Goal: Transaction & Acquisition: Purchase product/service

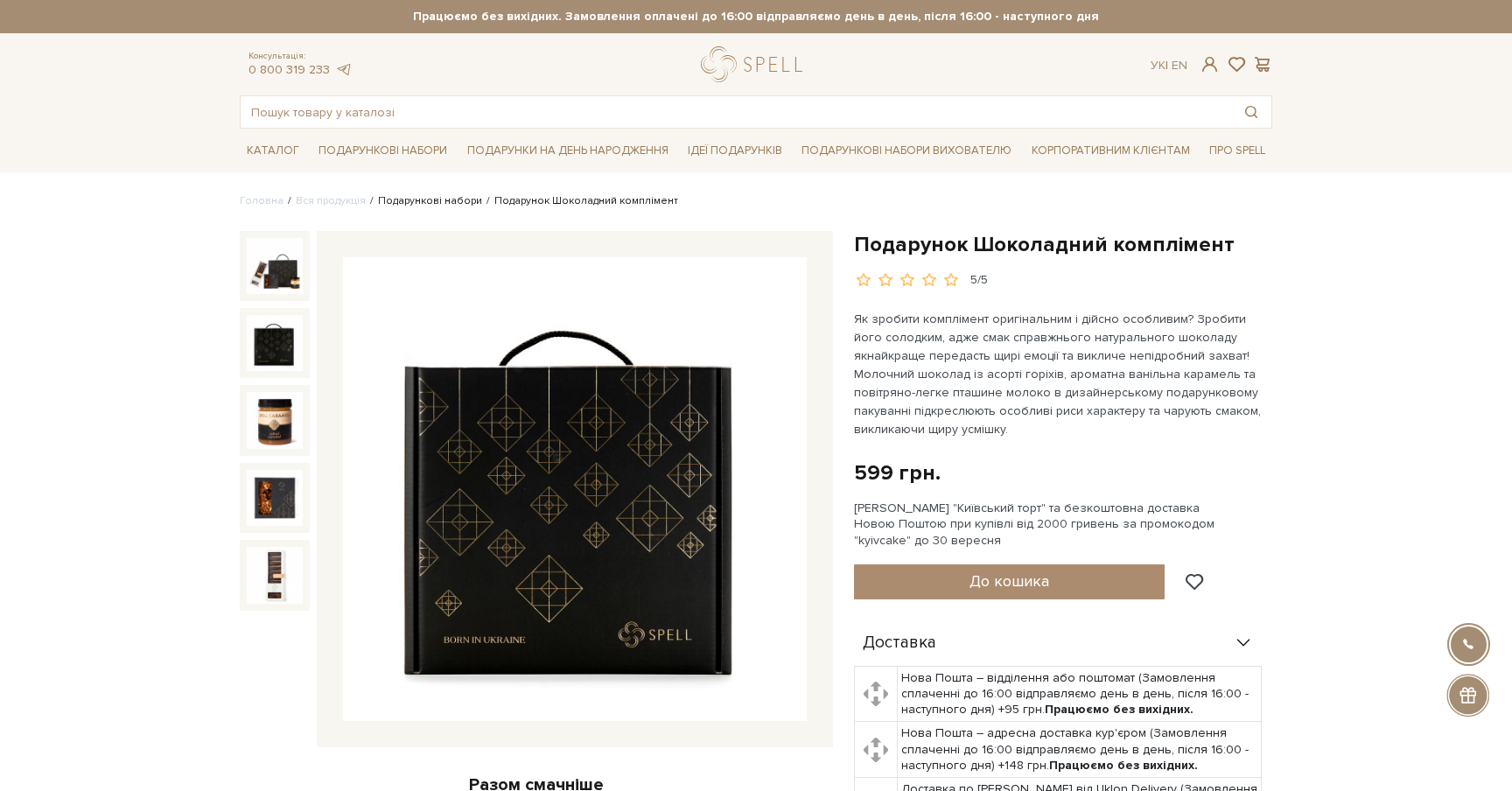
click at [442, 203] on link "Подарункові набори" at bounding box center [430, 201] width 104 height 14
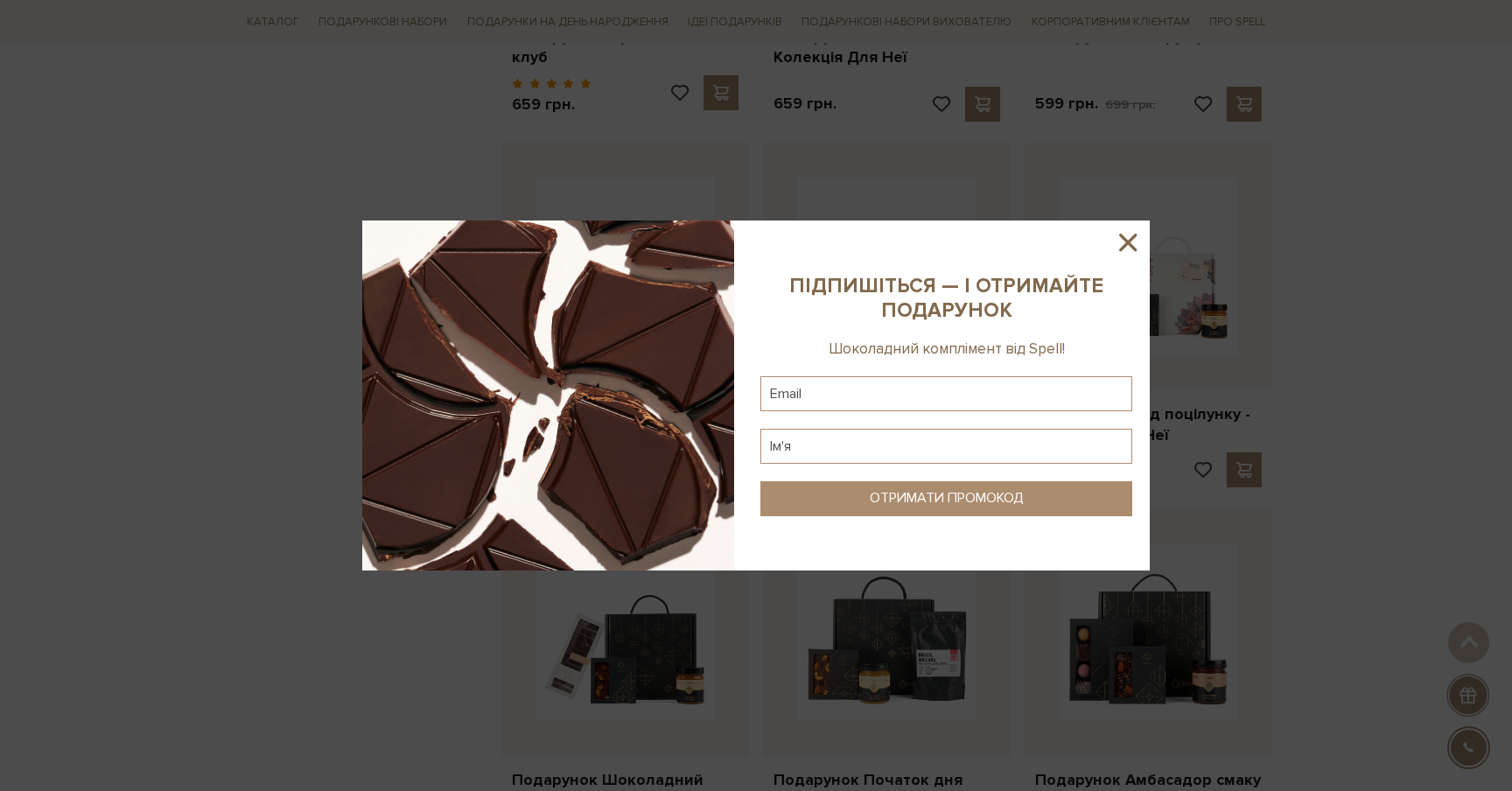
scroll to position [1366, 0]
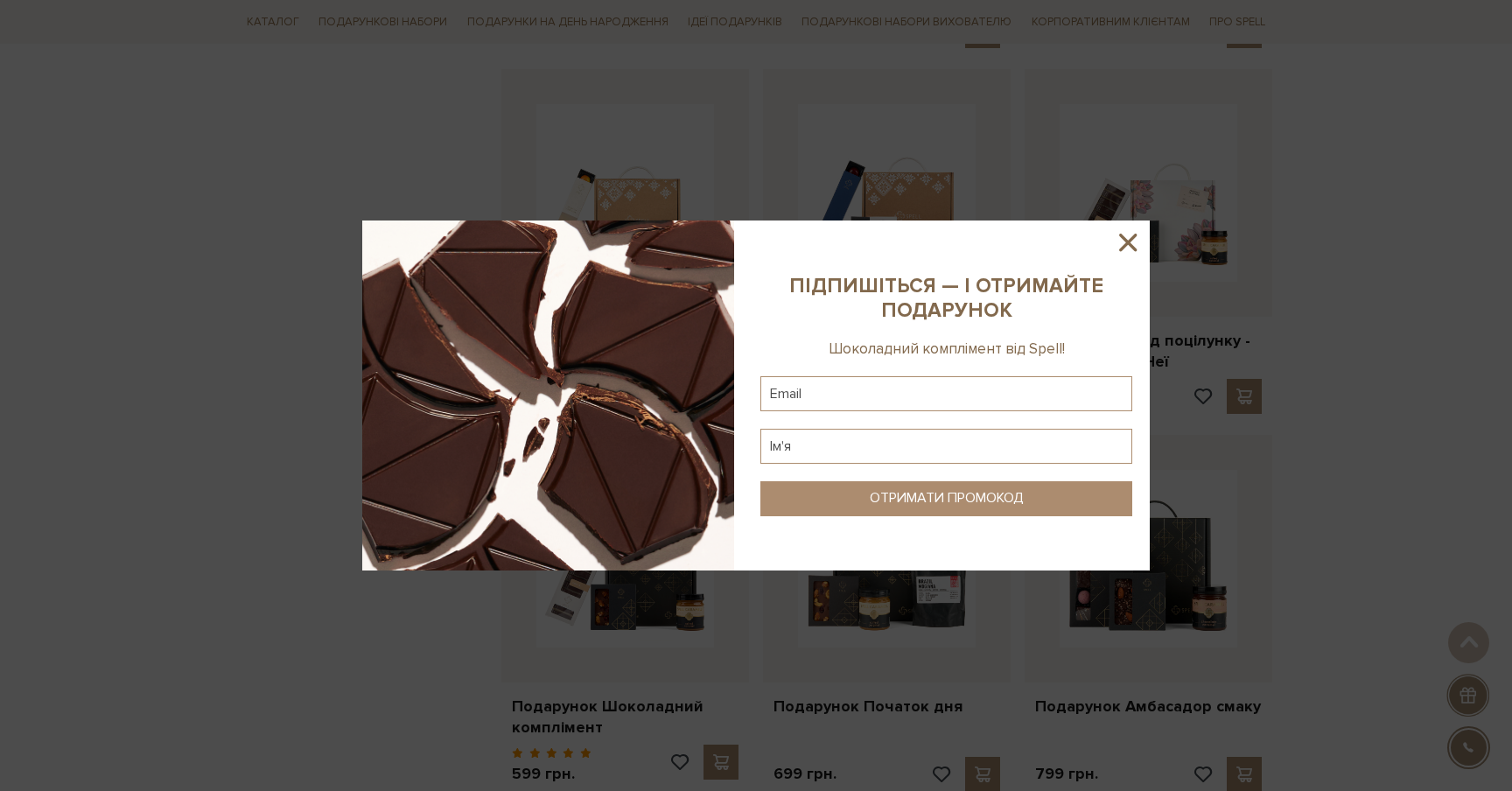
click at [1125, 241] on icon at bounding box center [1128, 242] width 18 height 17
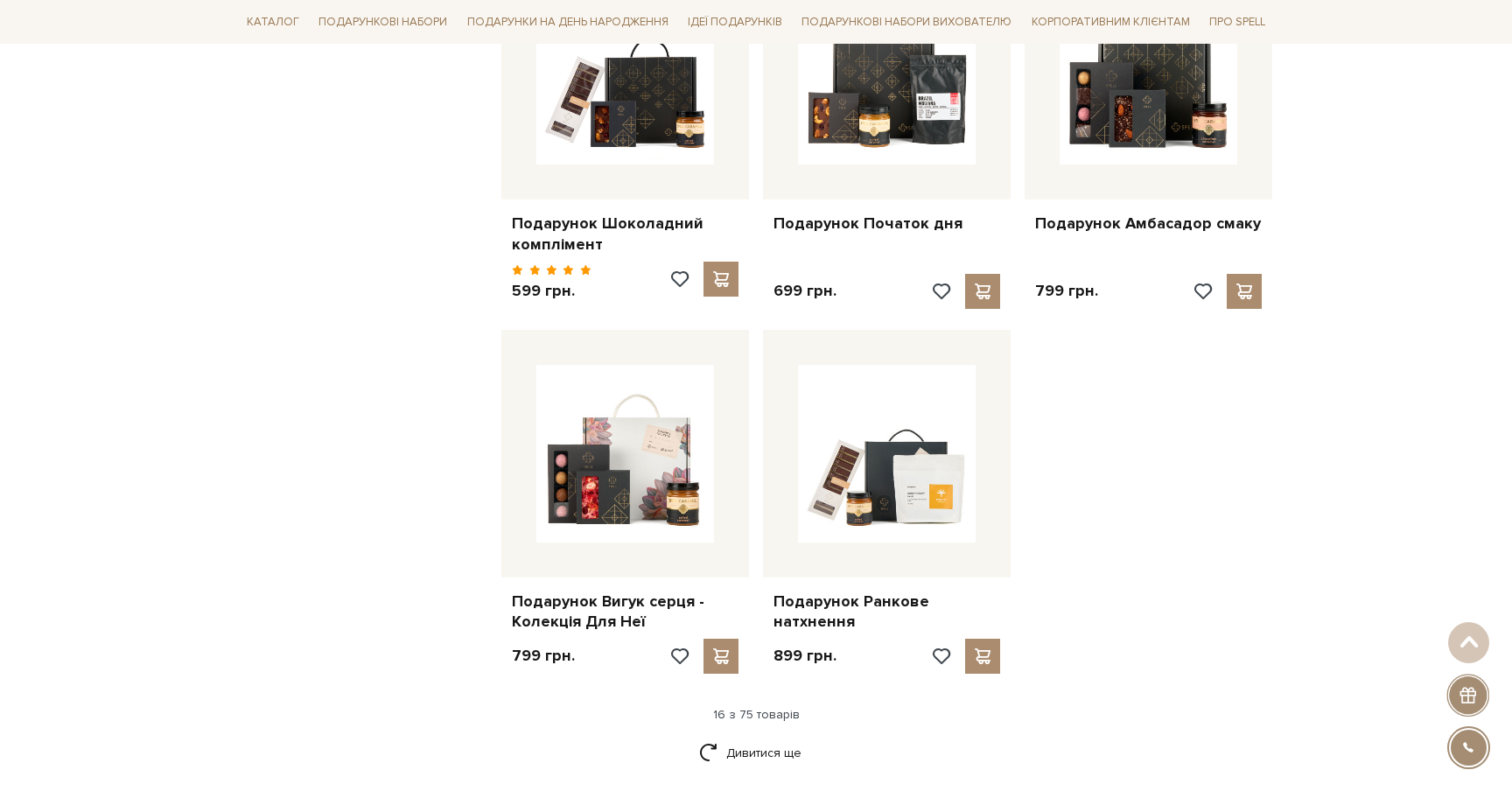
scroll to position [1852, 0]
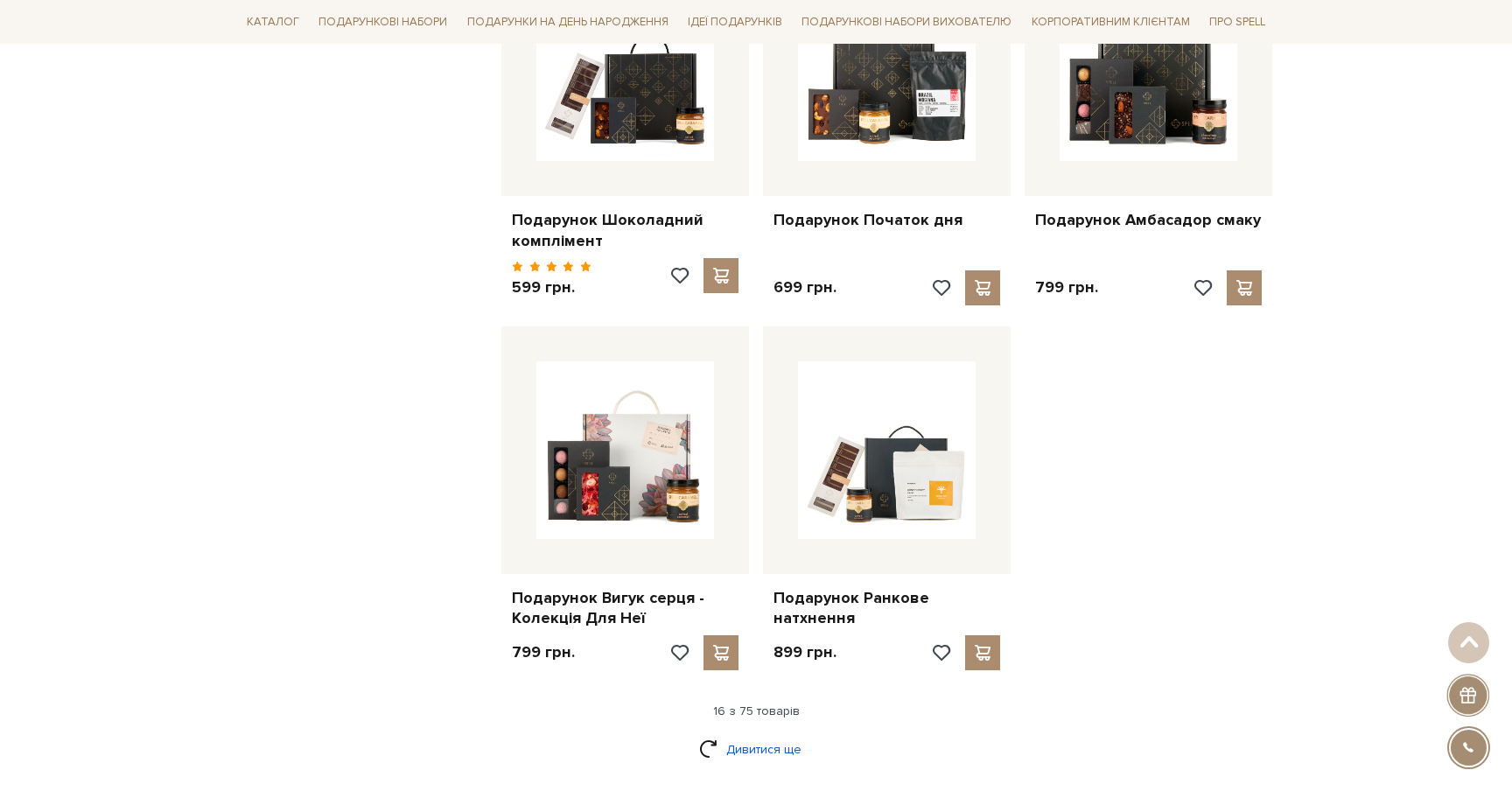
click at [769, 734] on link "Дивитися ще" at bounding box center [756, 749] width 114 height 31
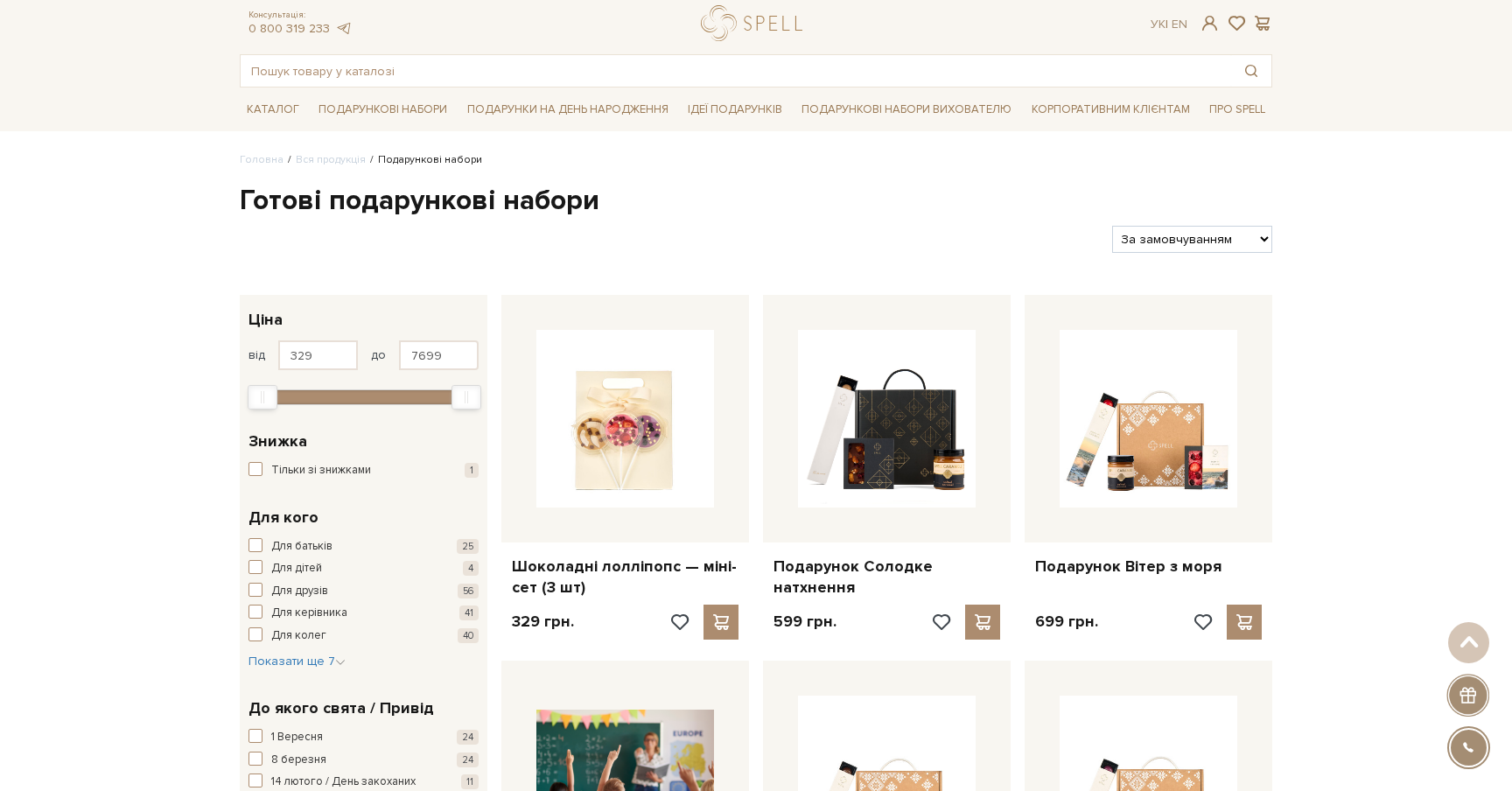
scroll to position [14, 0]
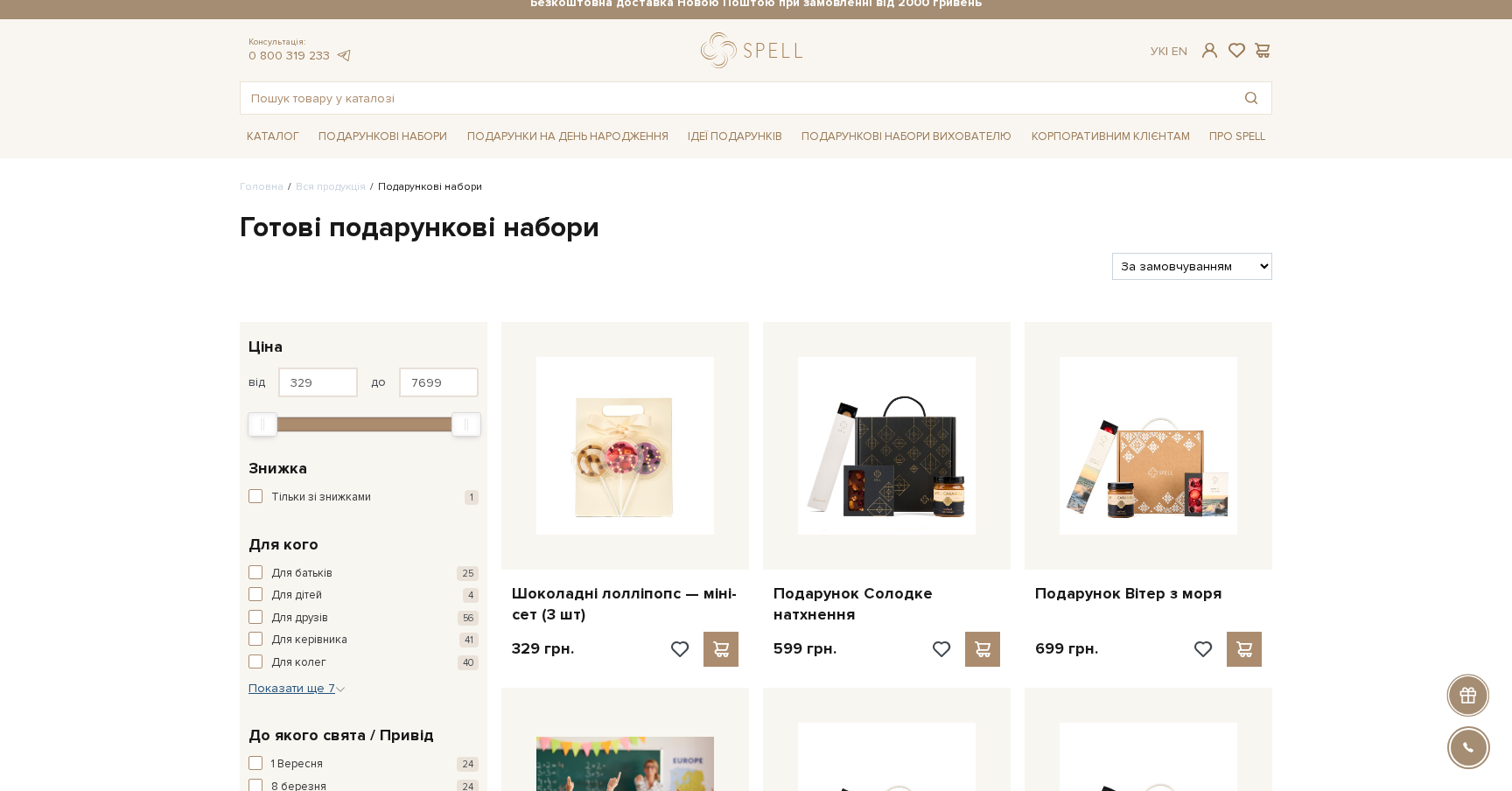
click at [302, 687] on span "Показати ще 7" at bounding box center [298, 687] width 97 height 15
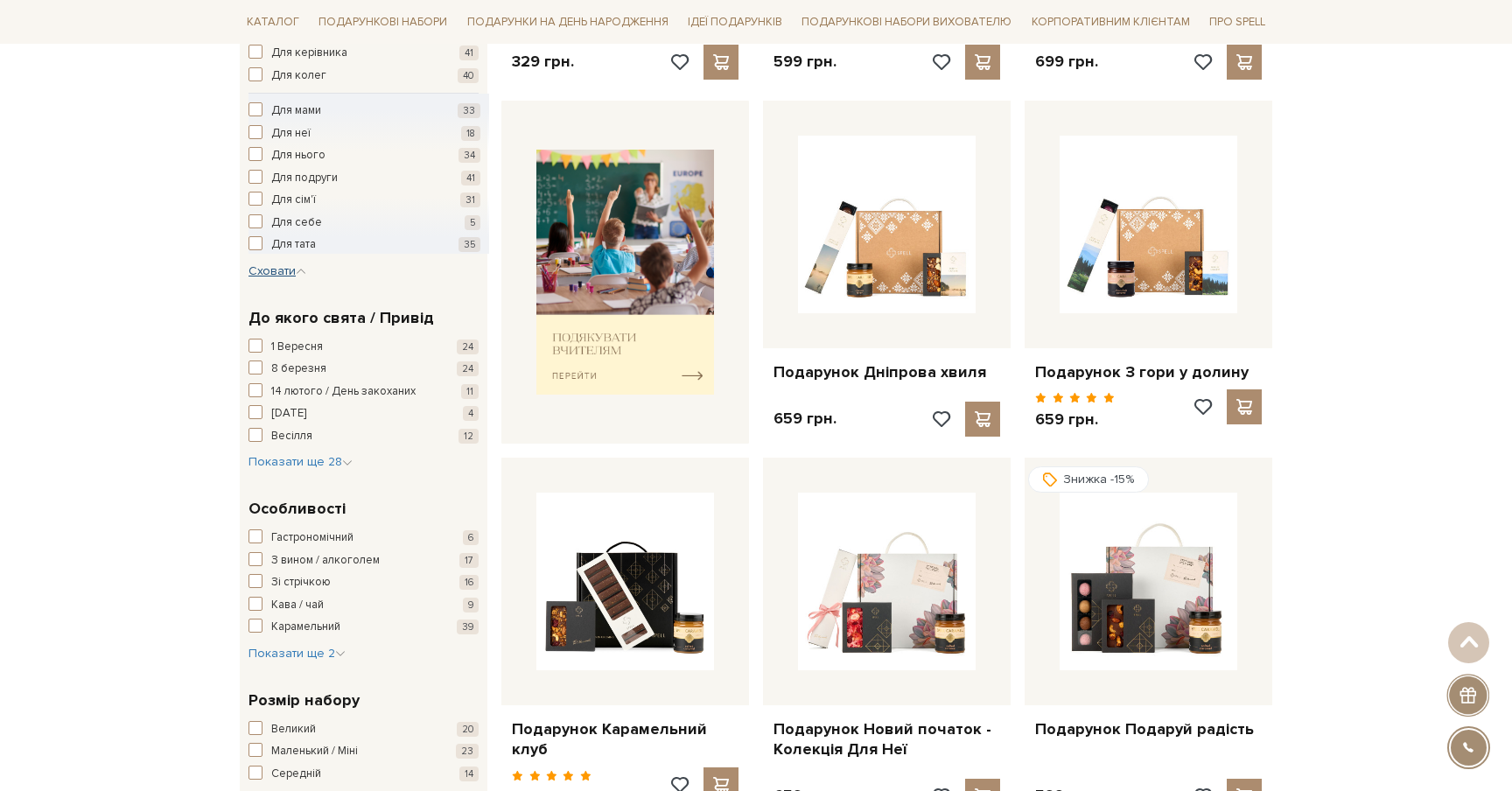
scroll to position [600, 0]
click at [303, 580] on span "Зі стрічкою" at bounding box center [300, 583] width 59 height 17
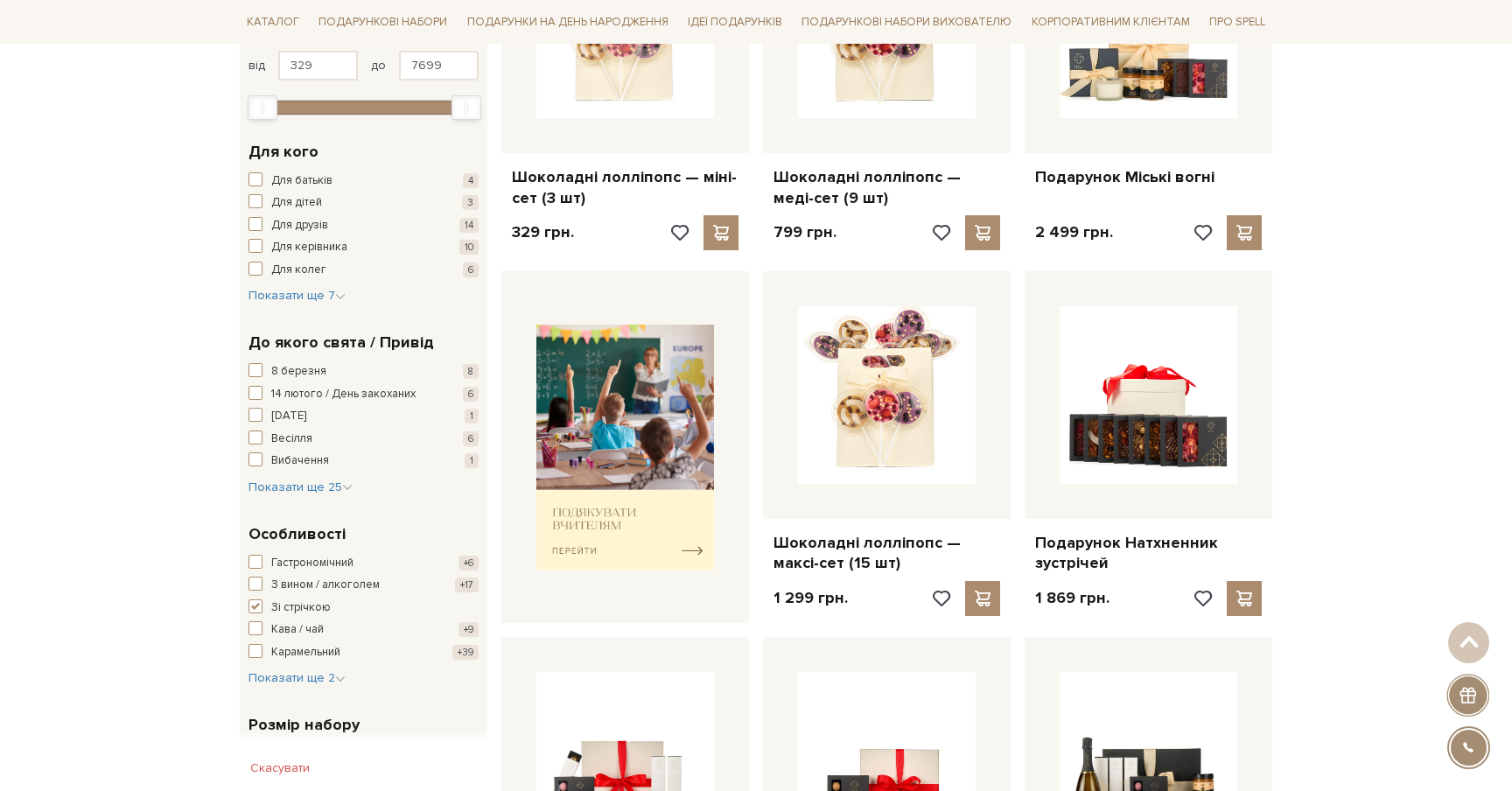
scroll to position [451, 0]
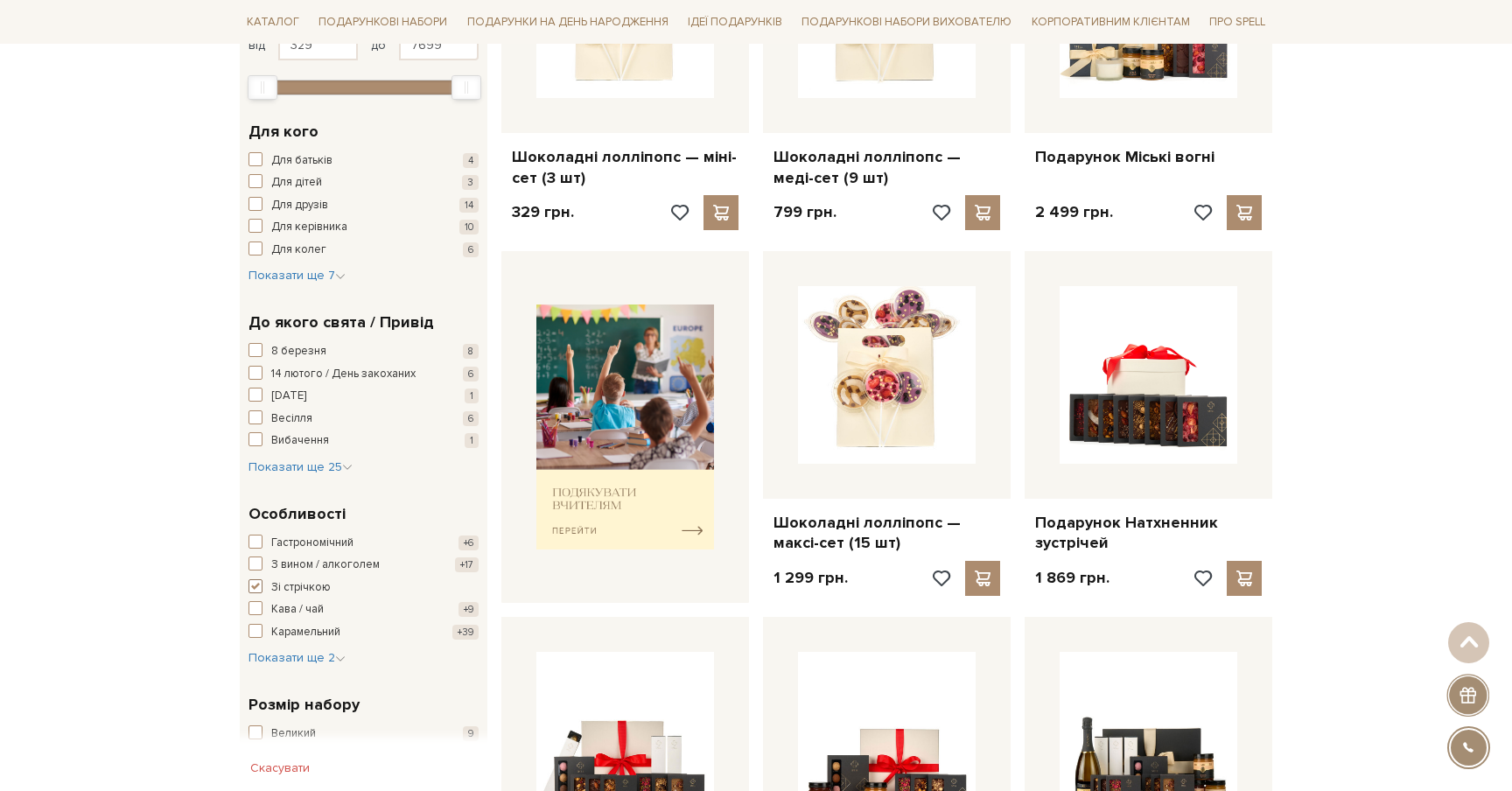
click at [273, 582] on span "Зі стрічкою" at bounding box center [300, 588] width 59 height 17
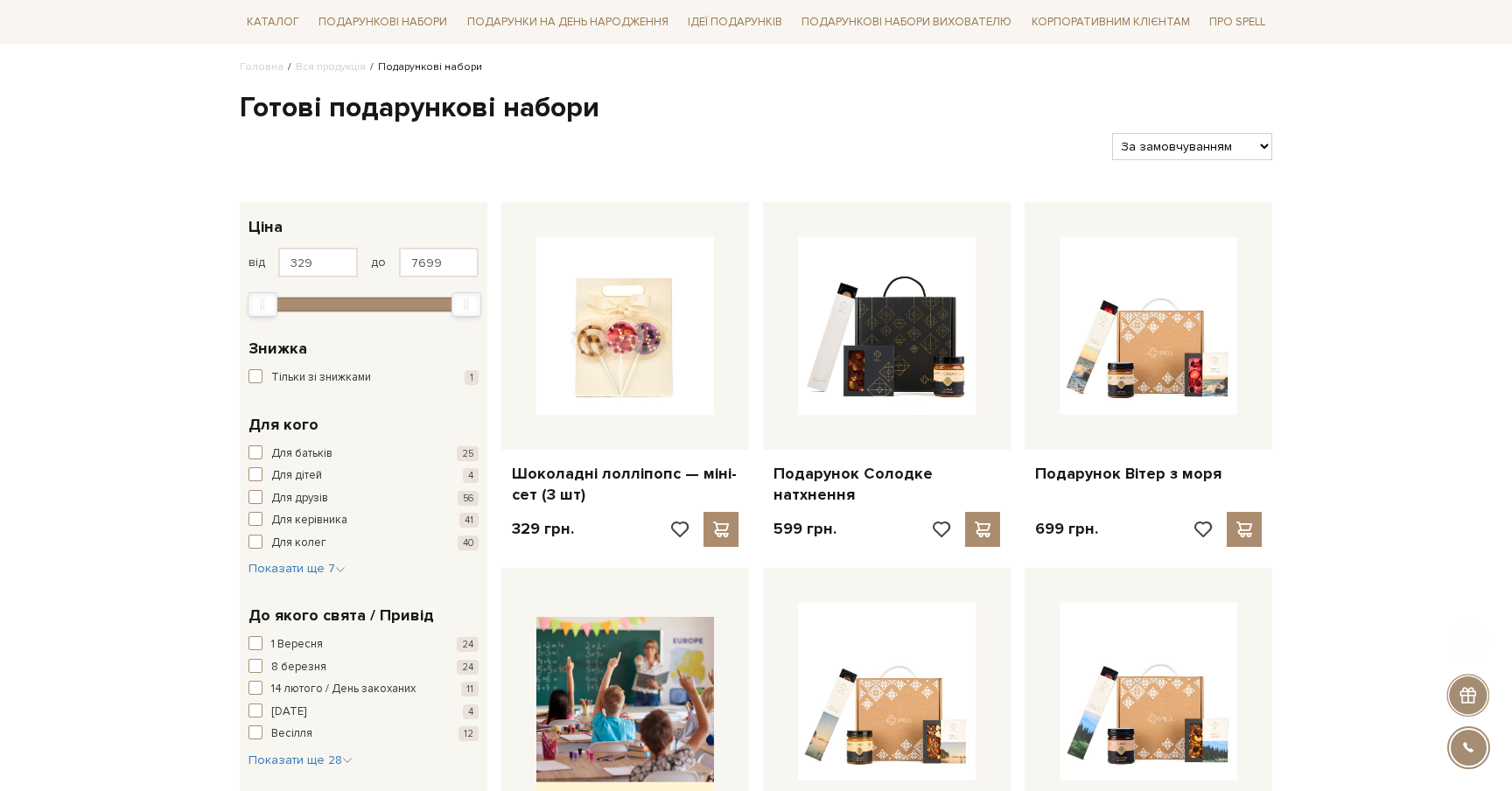
scroll to position [153, 0]
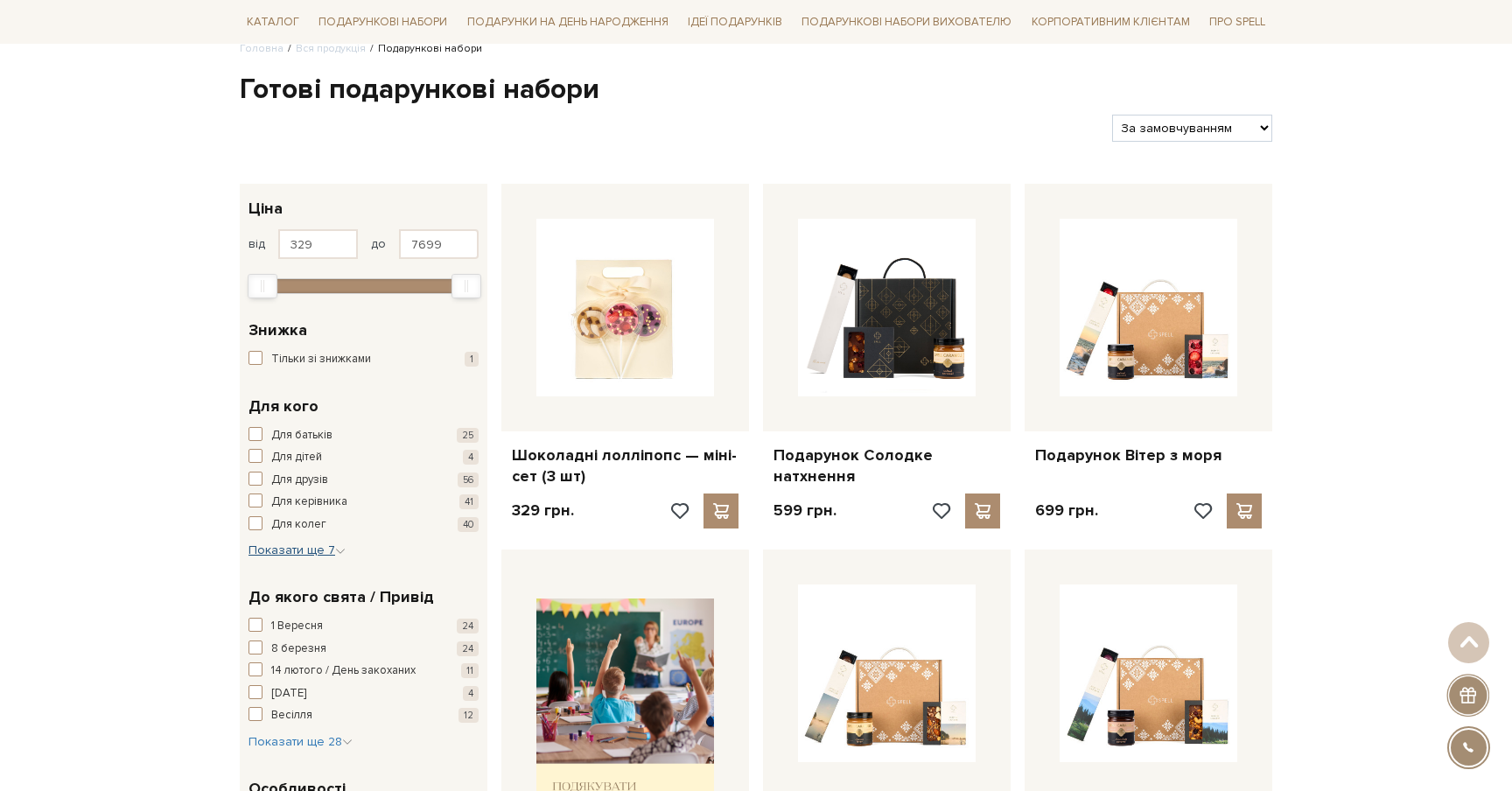
click at [266, 546] on span "Показати ще 7" at bounding box center [298, 549] width 97 height 15
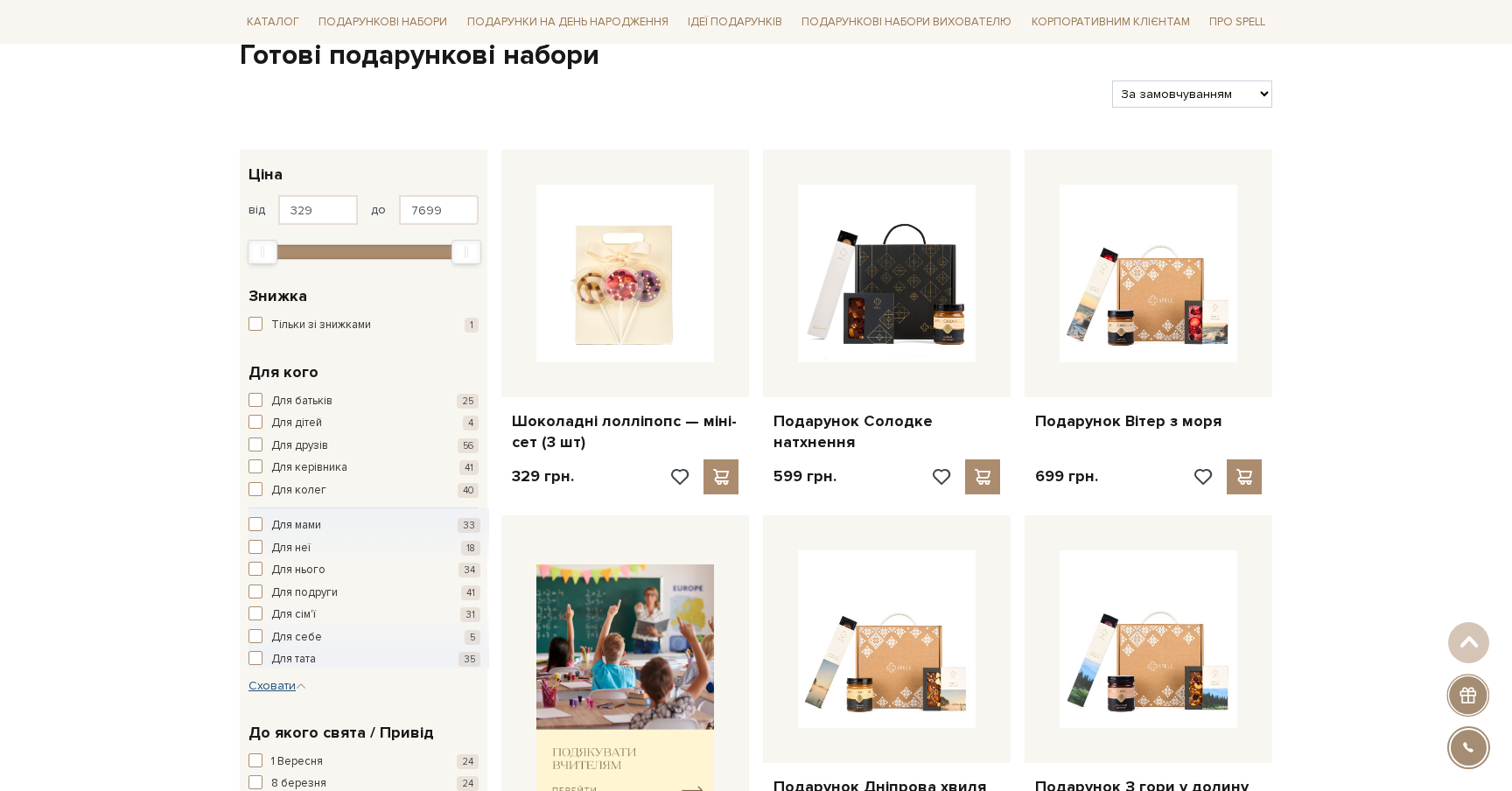
scroll to position [189, 0]
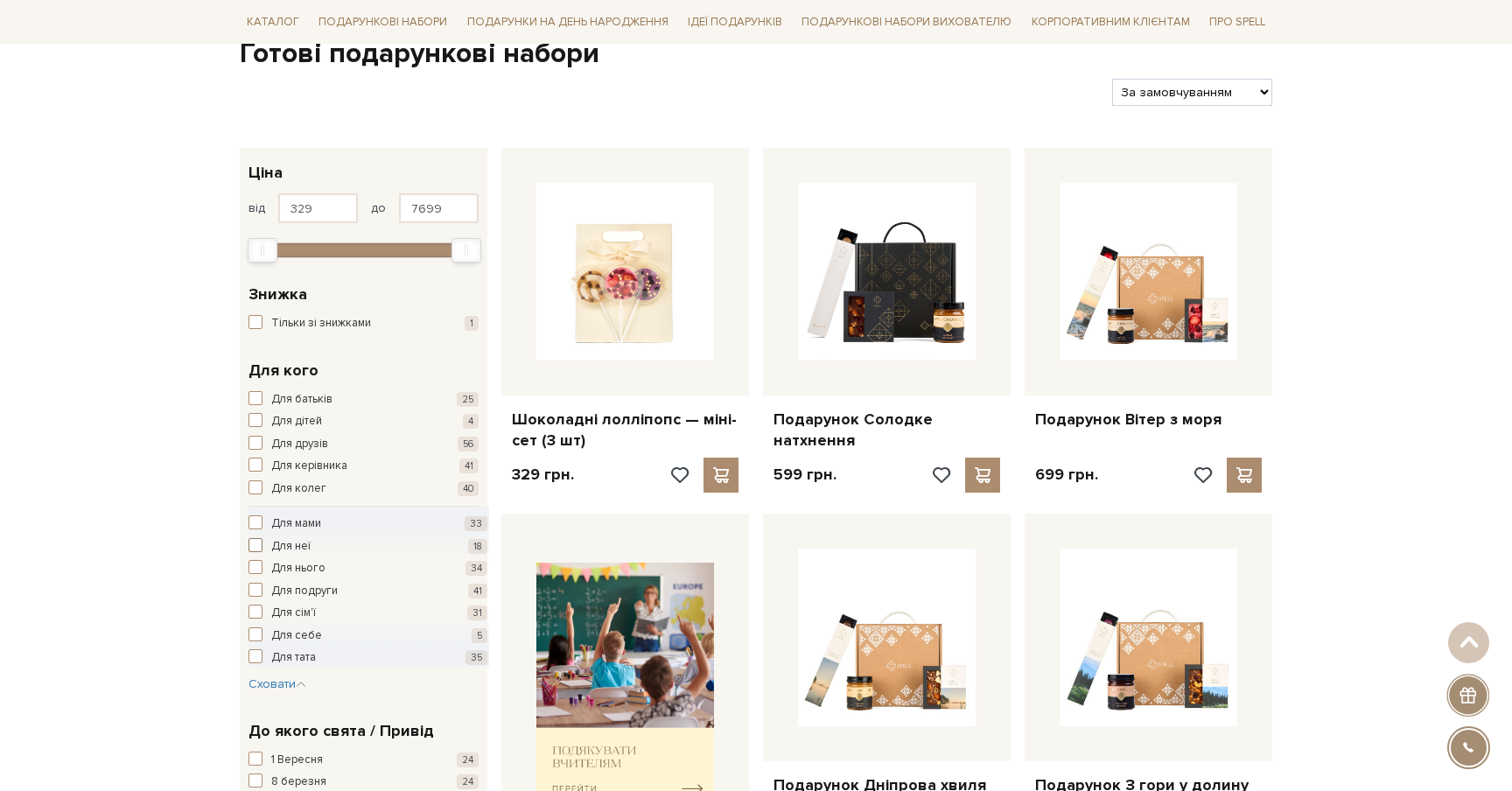
click at [259, 546] on span "button" at bounding box center [256, 545] width 14 height 14
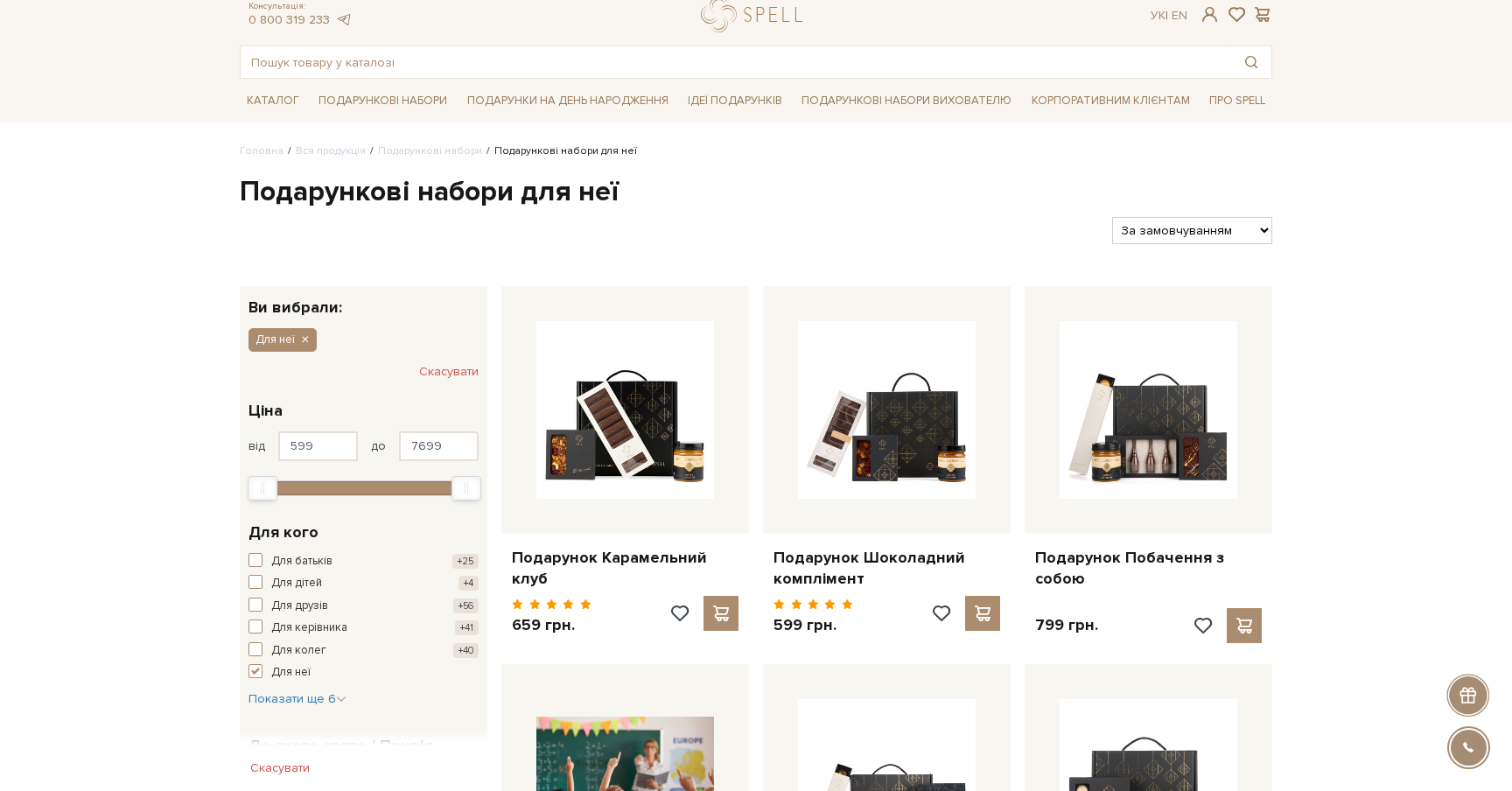
scroll to position [52, 0]
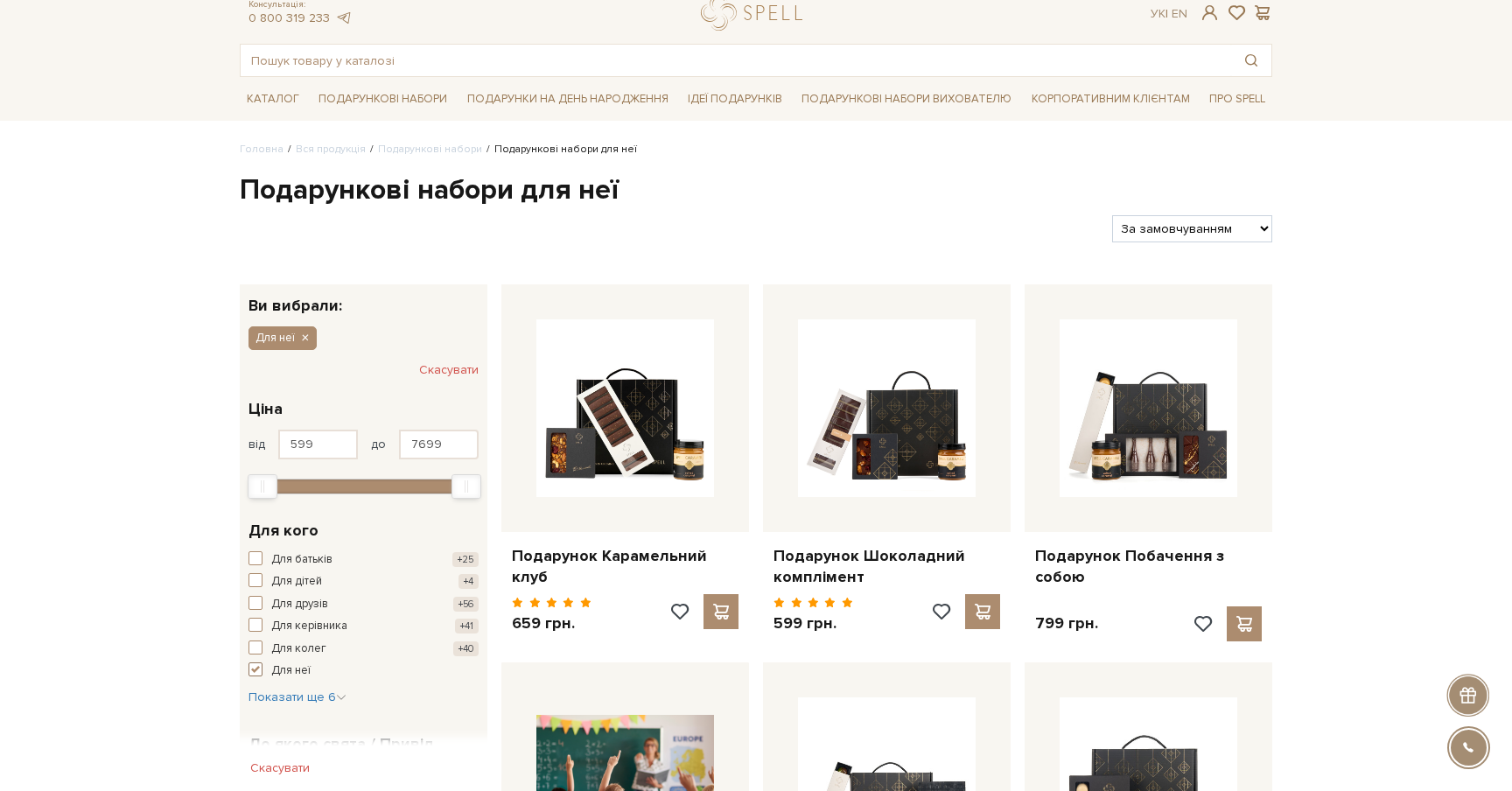
click at [257, 669] on span "button" at bounding box center [256, 669] width 14 height 14
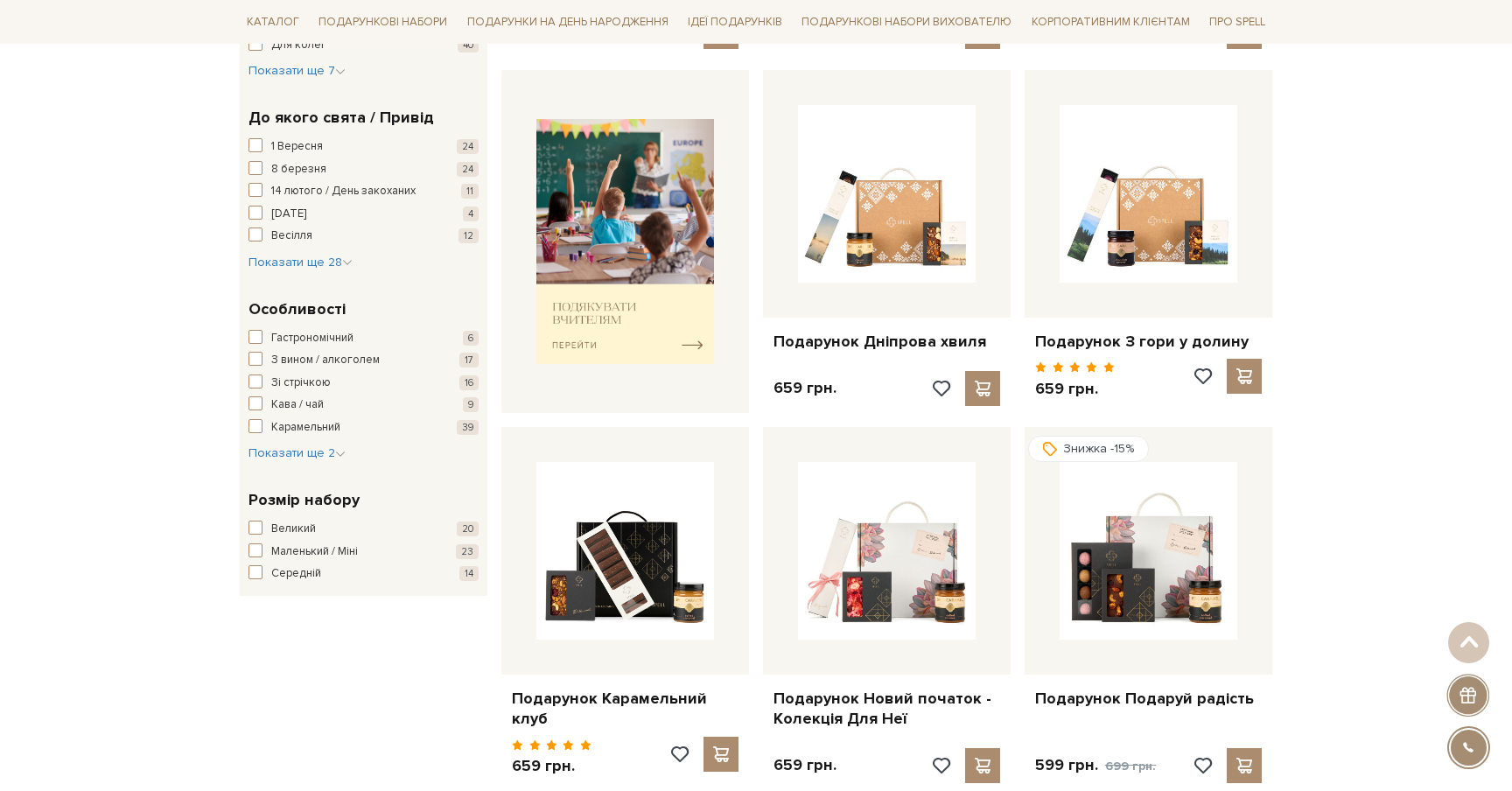
scroll to position [626, 0]
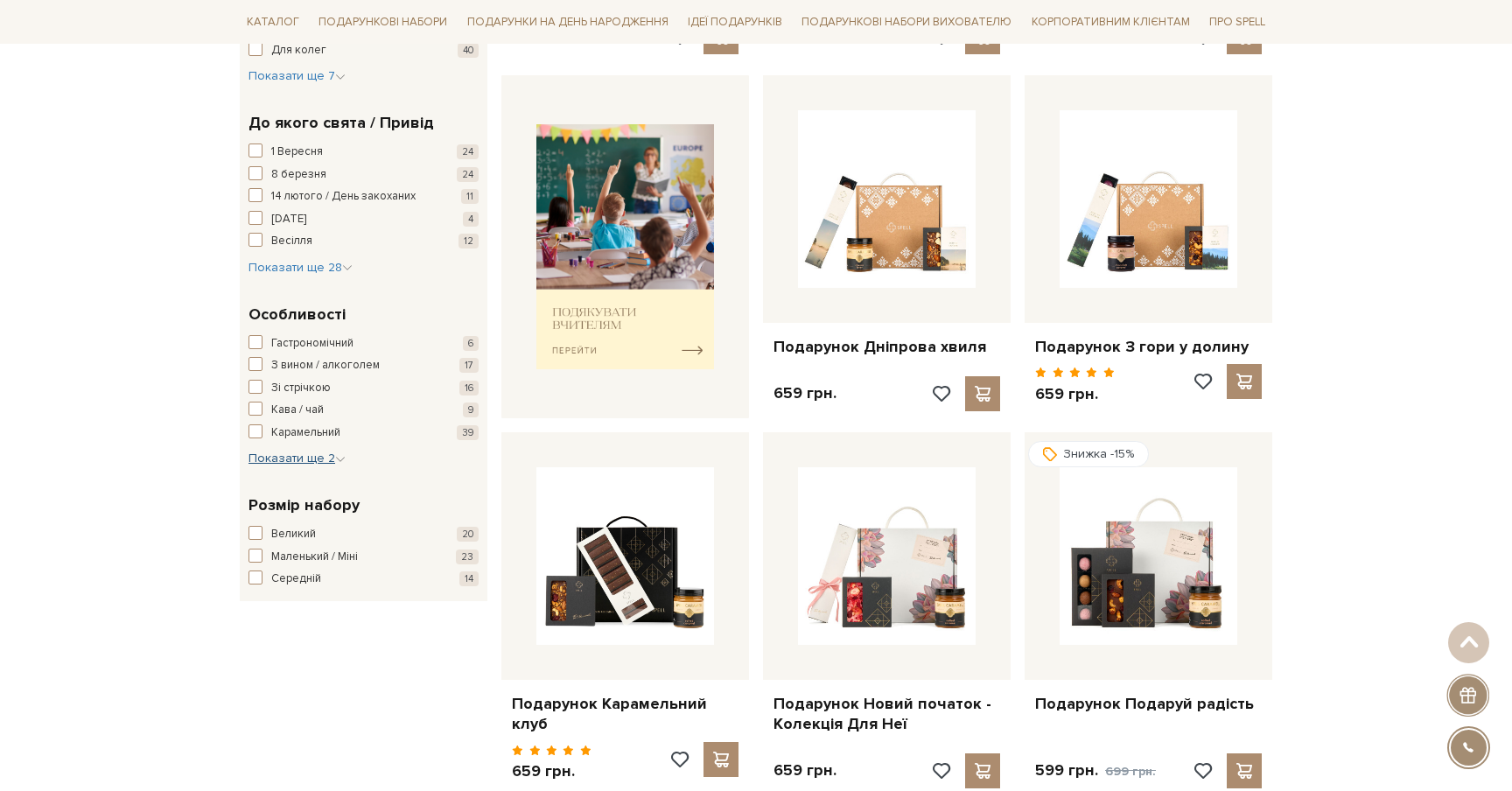
click at [311, 459] on span "Показати ще 2" at bounding box center [298, 458] width 97 height 15
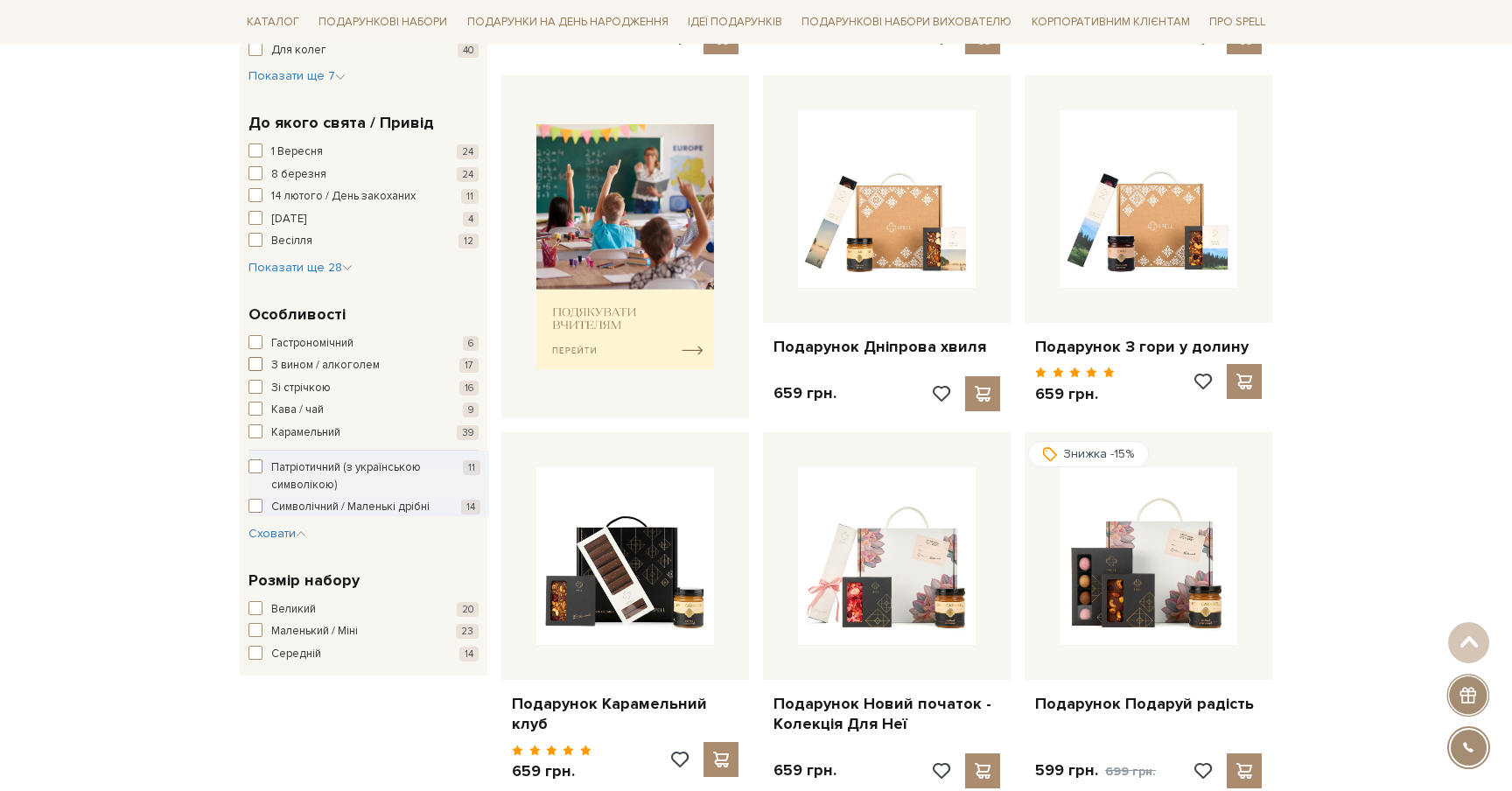
click at [281, 367] on span "З вином / алкоголем" at bounding box center [326, 365] width 109 height 17
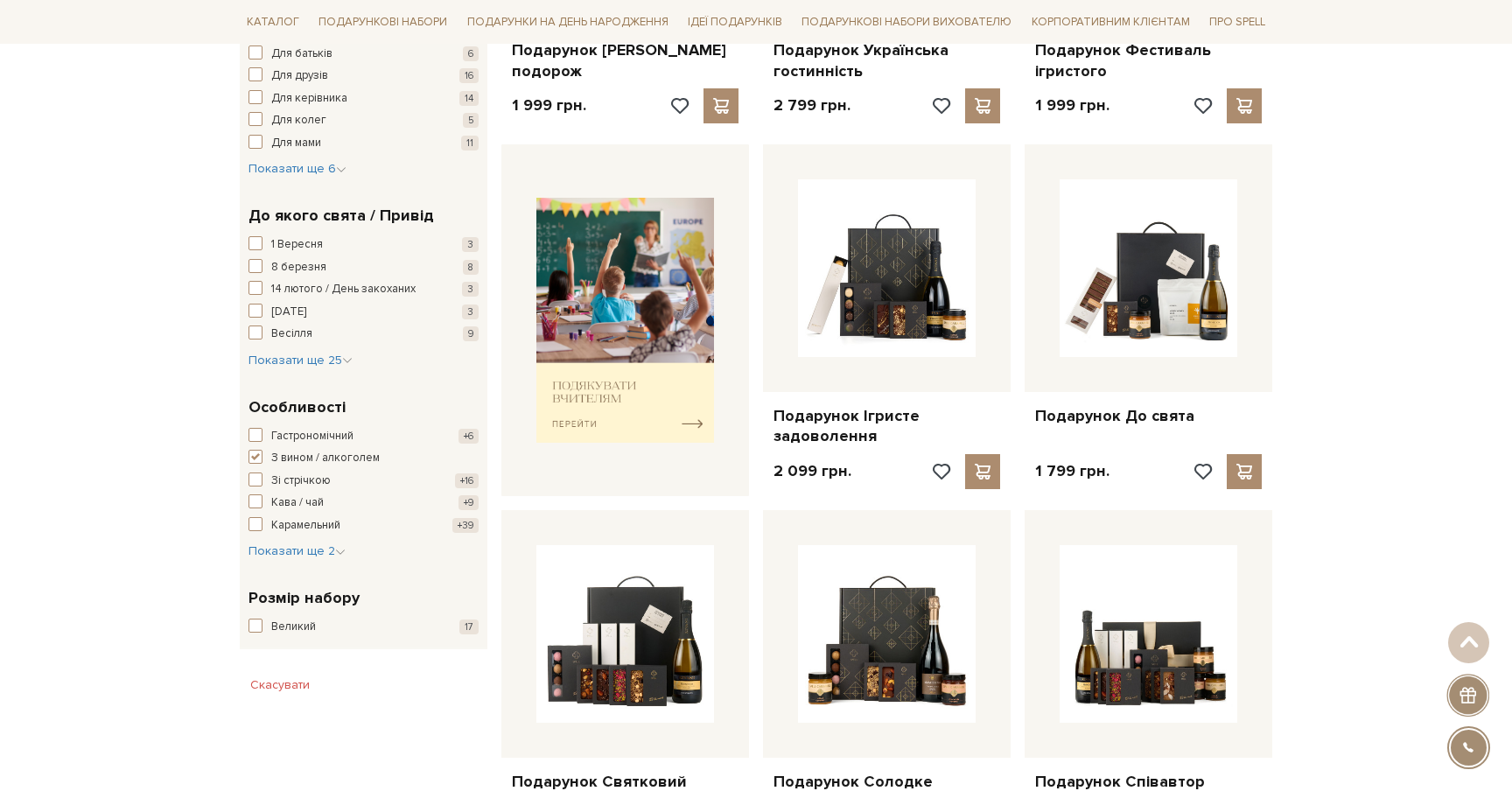
scroll to position [467, 0]
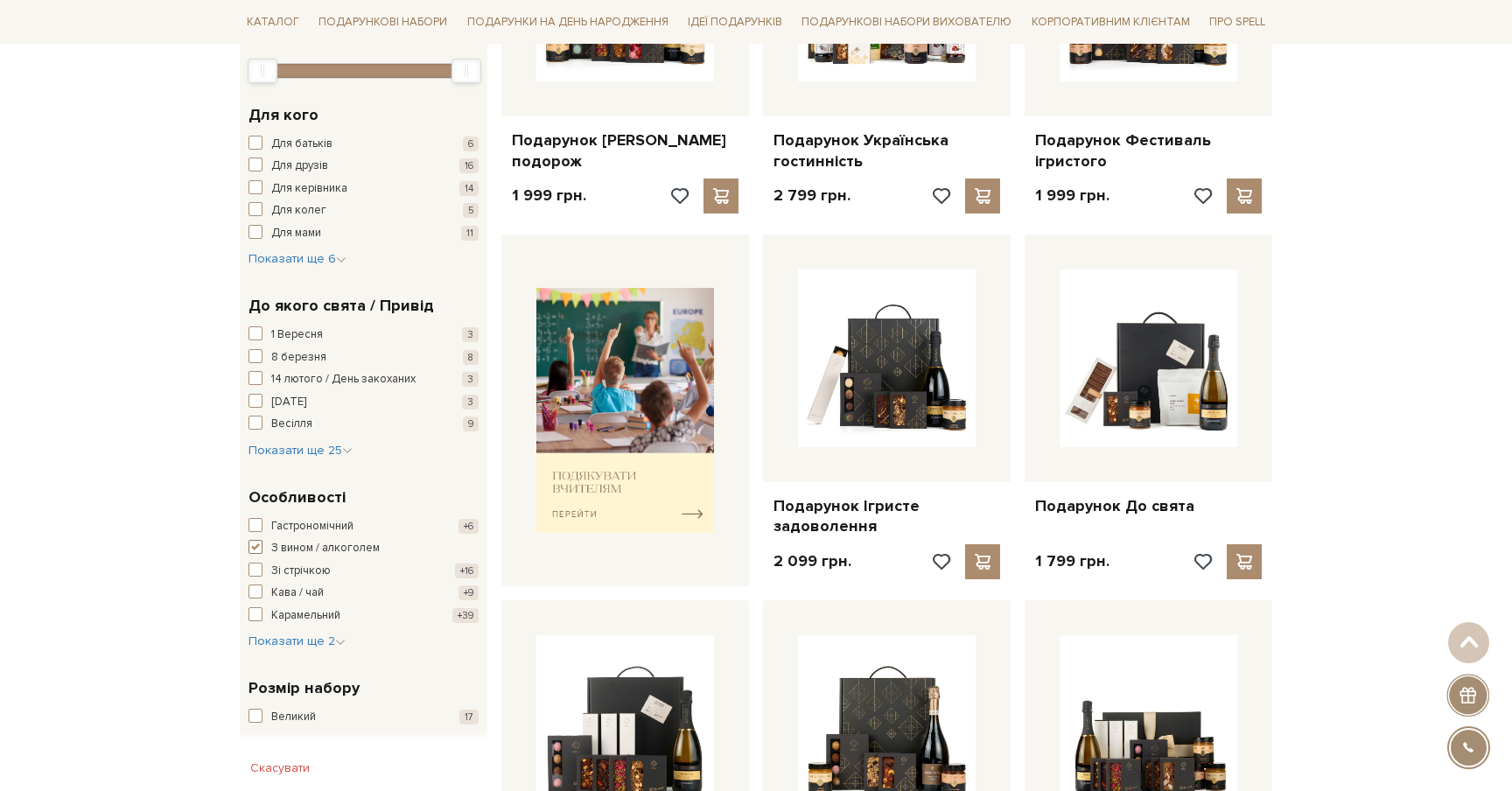
click at [288, 543] on span "З вином / алкоголем" at bounding box center [326, 548] width 109 height 17
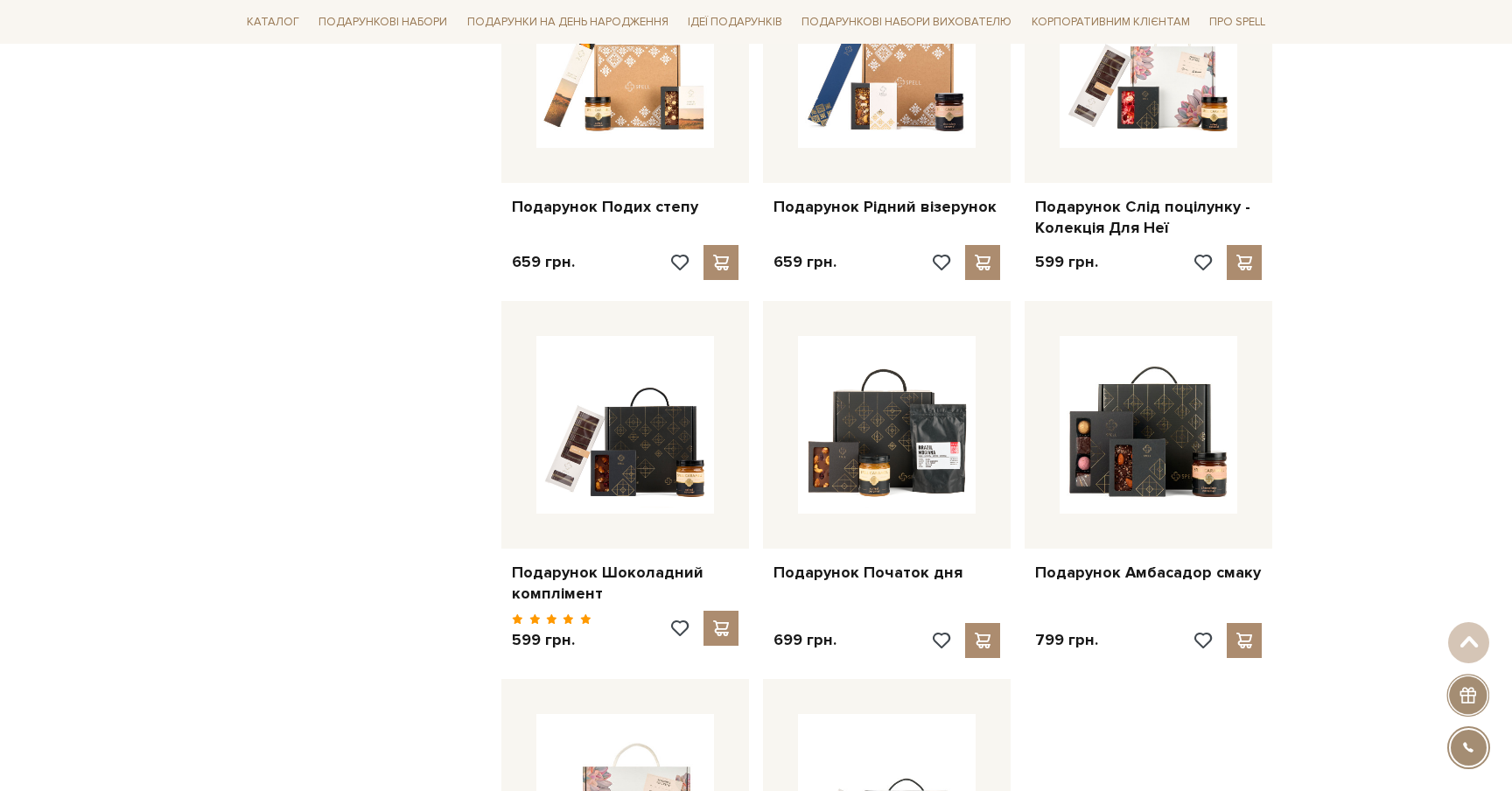
scroll to position [1498, 0]
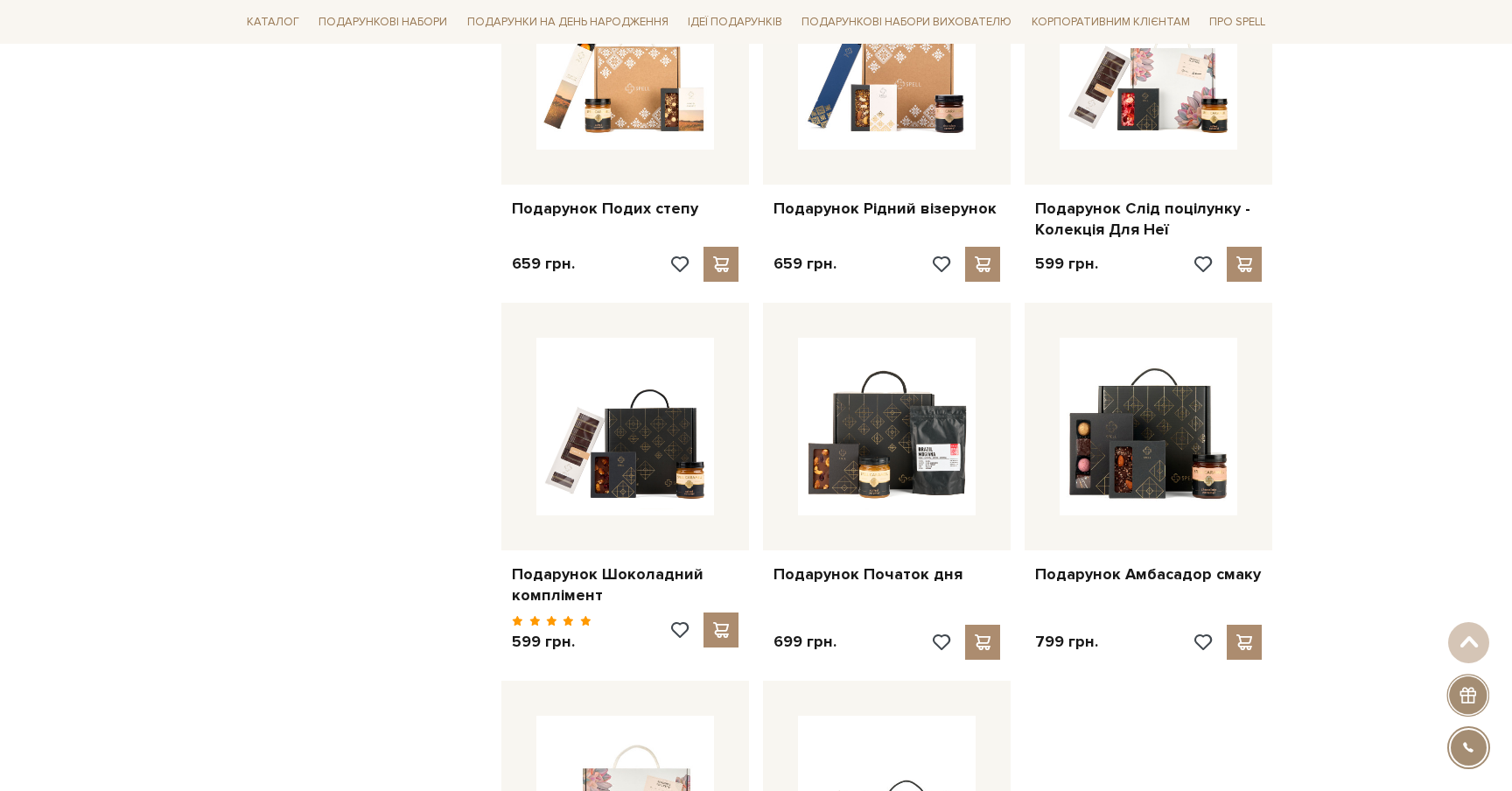
click at [1422, 525] on div "Головна Вся продукція Подарункові набори Готові подарункові набори Фільтри За з…" at bounding box center [756, 584] width 1512 height 3778
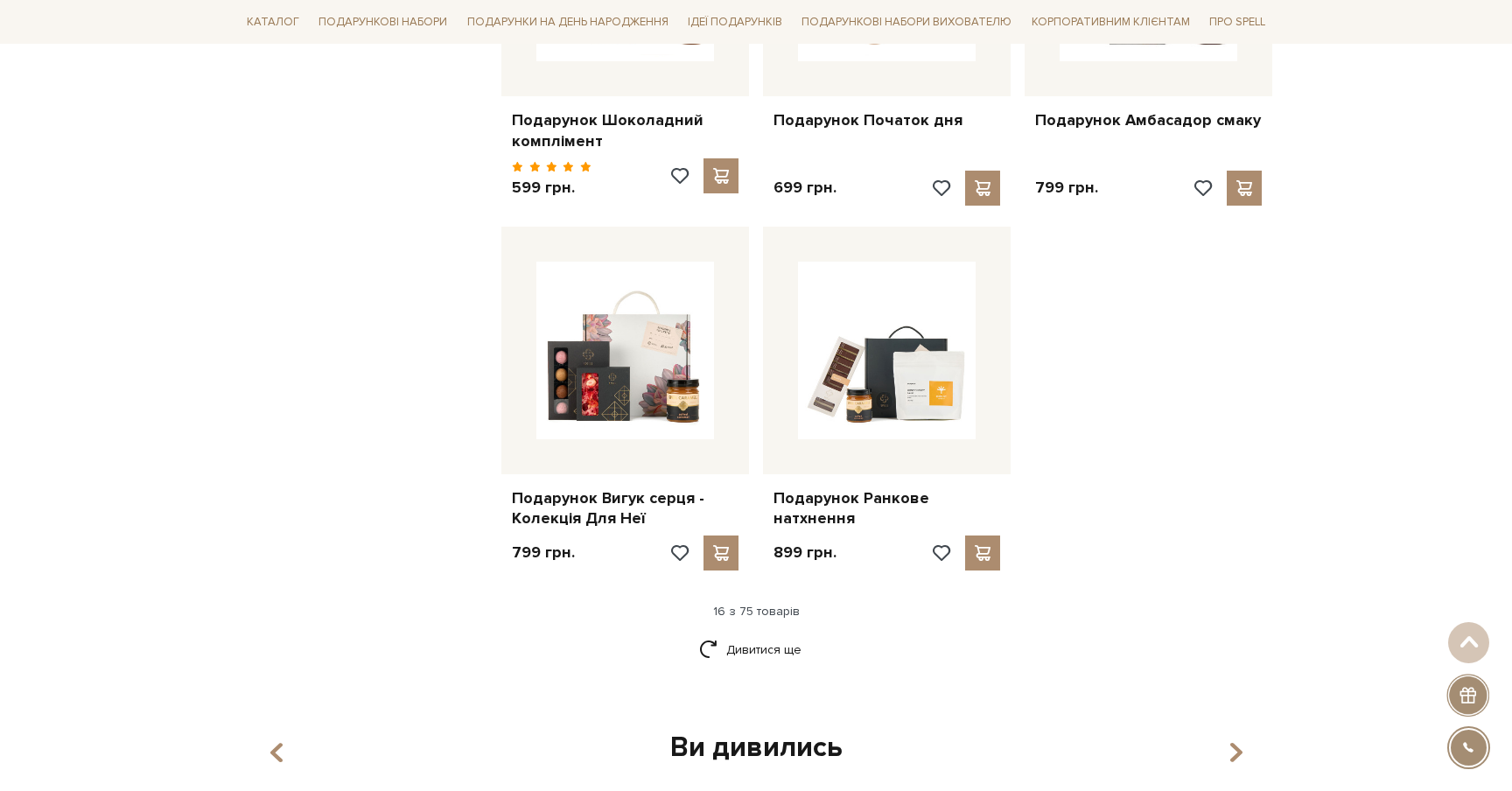
scroll to position [1985, 0]
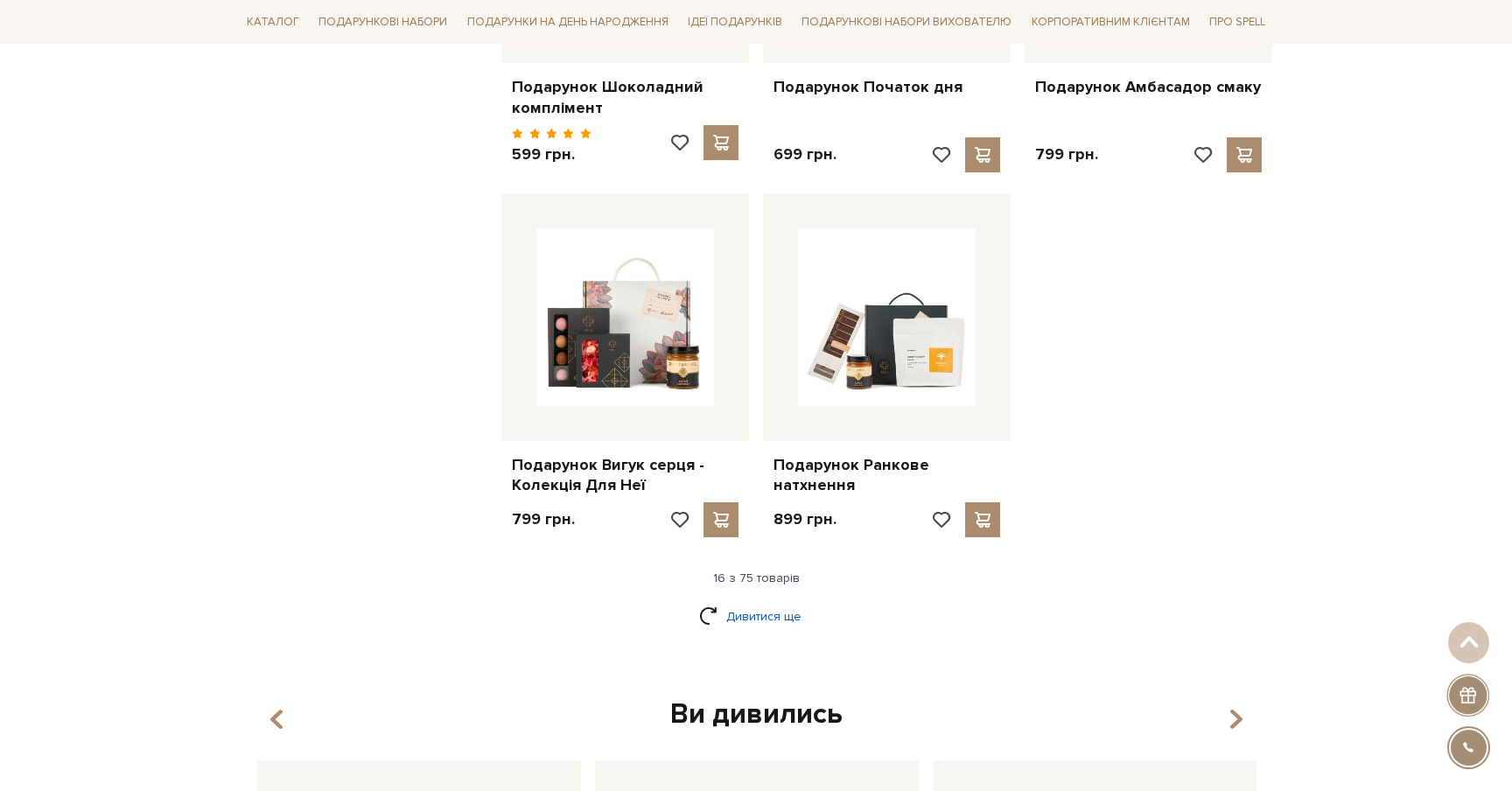
click at [757, 602] on link "Дивитися ще" at bounding box center [756, 616] width 114 height 31
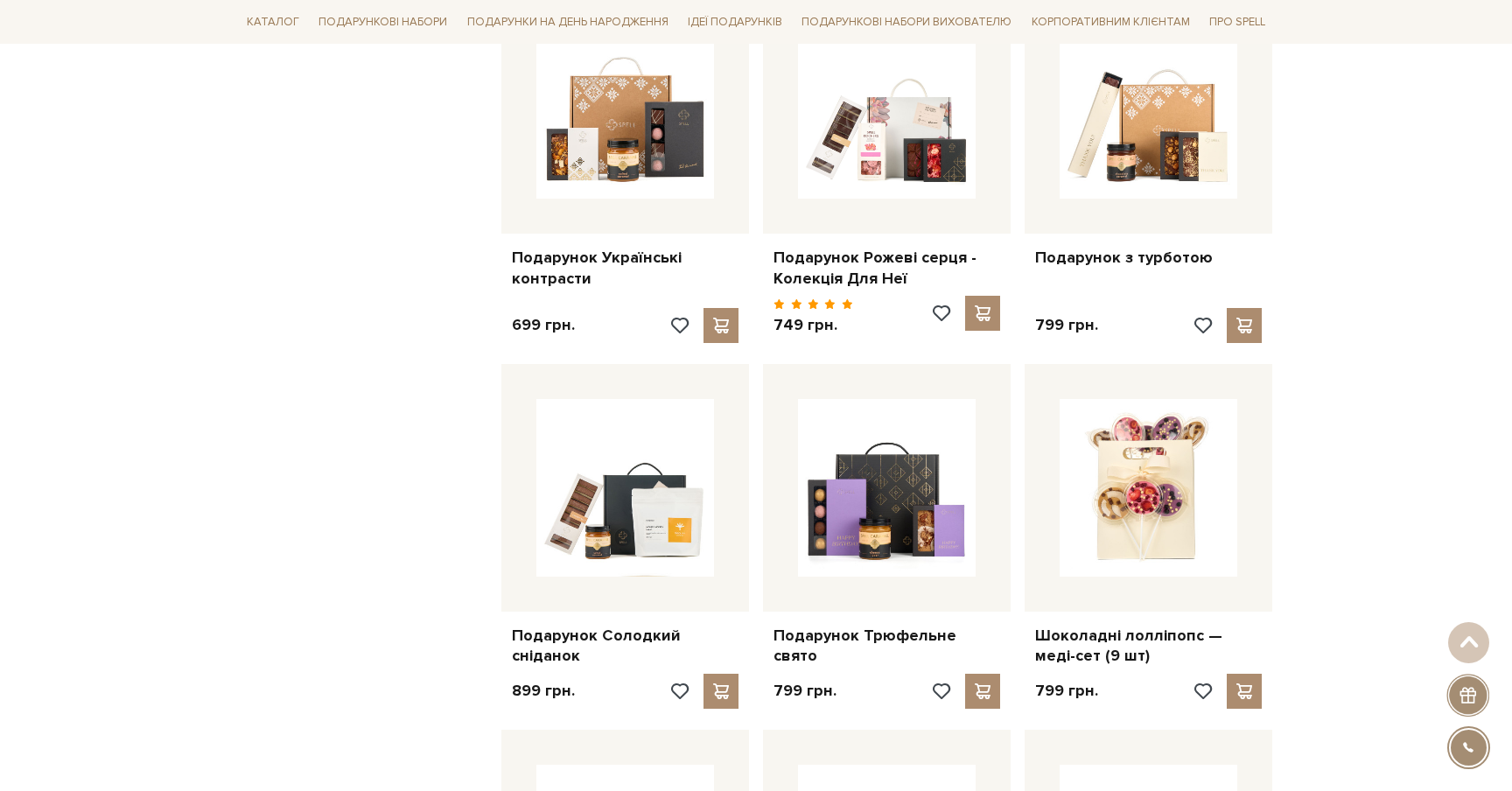
scroll to position [2560, 0]
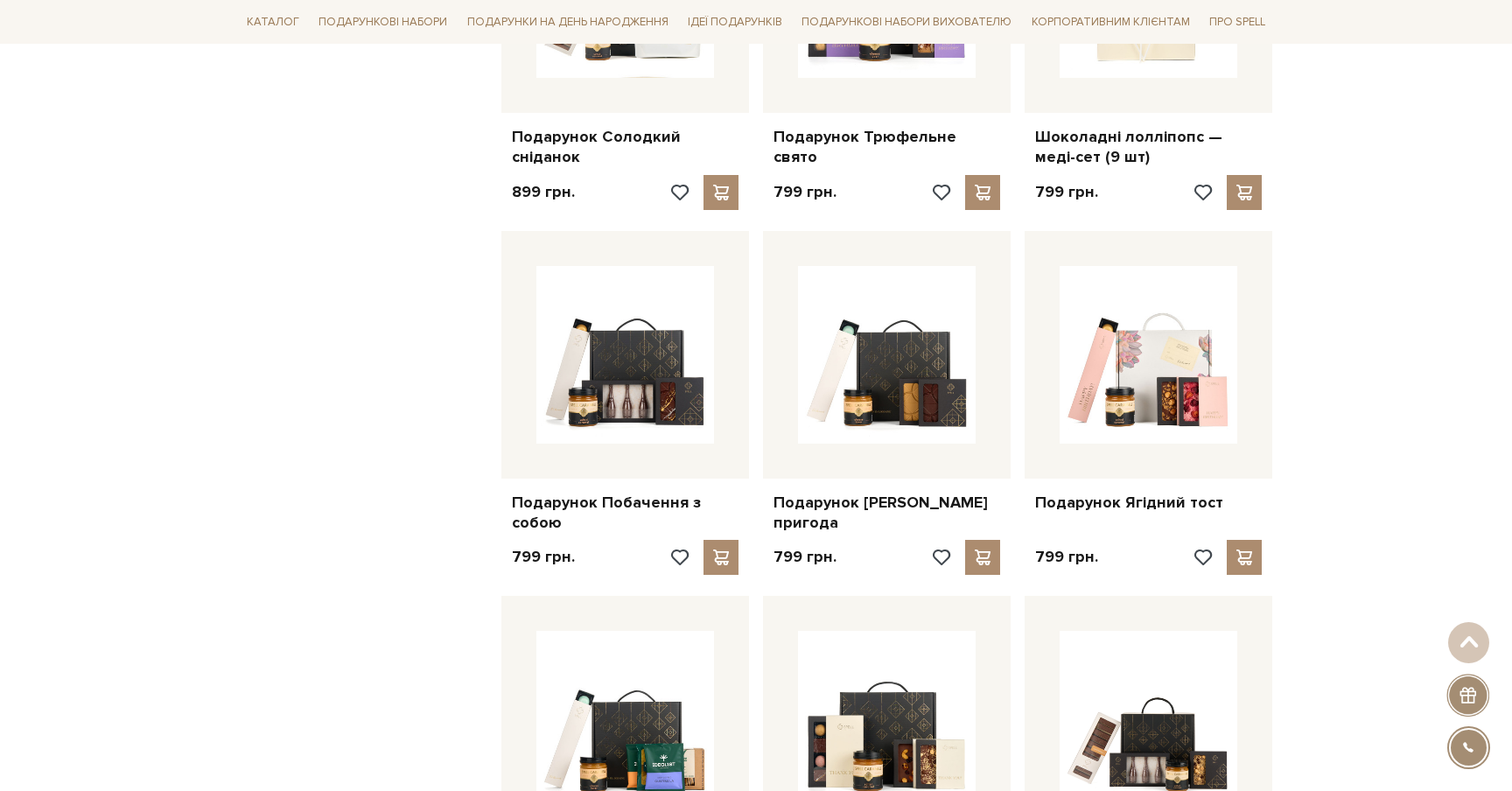
scroll to position [3098, 0]
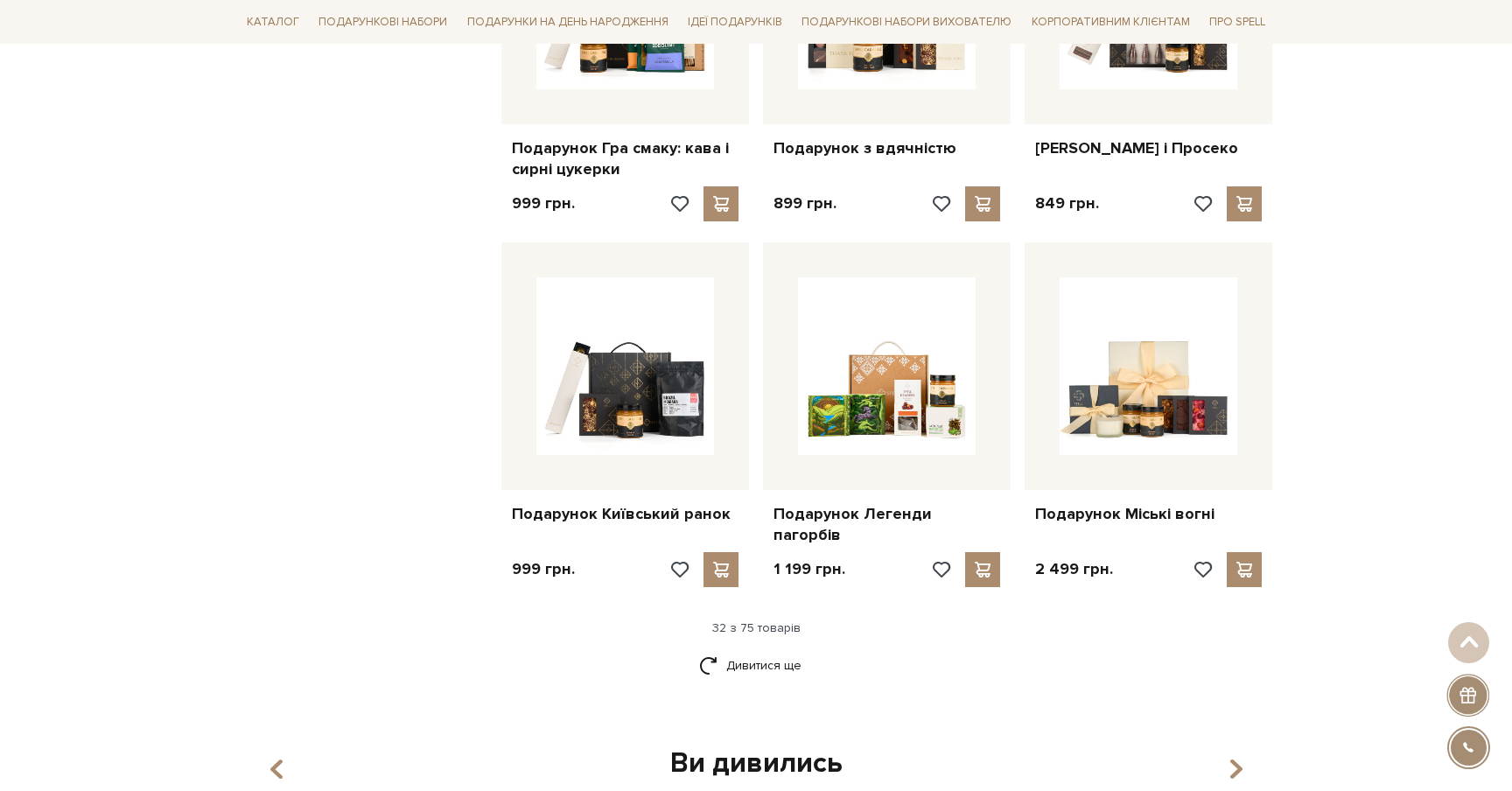
scroll to position [3786, 0]
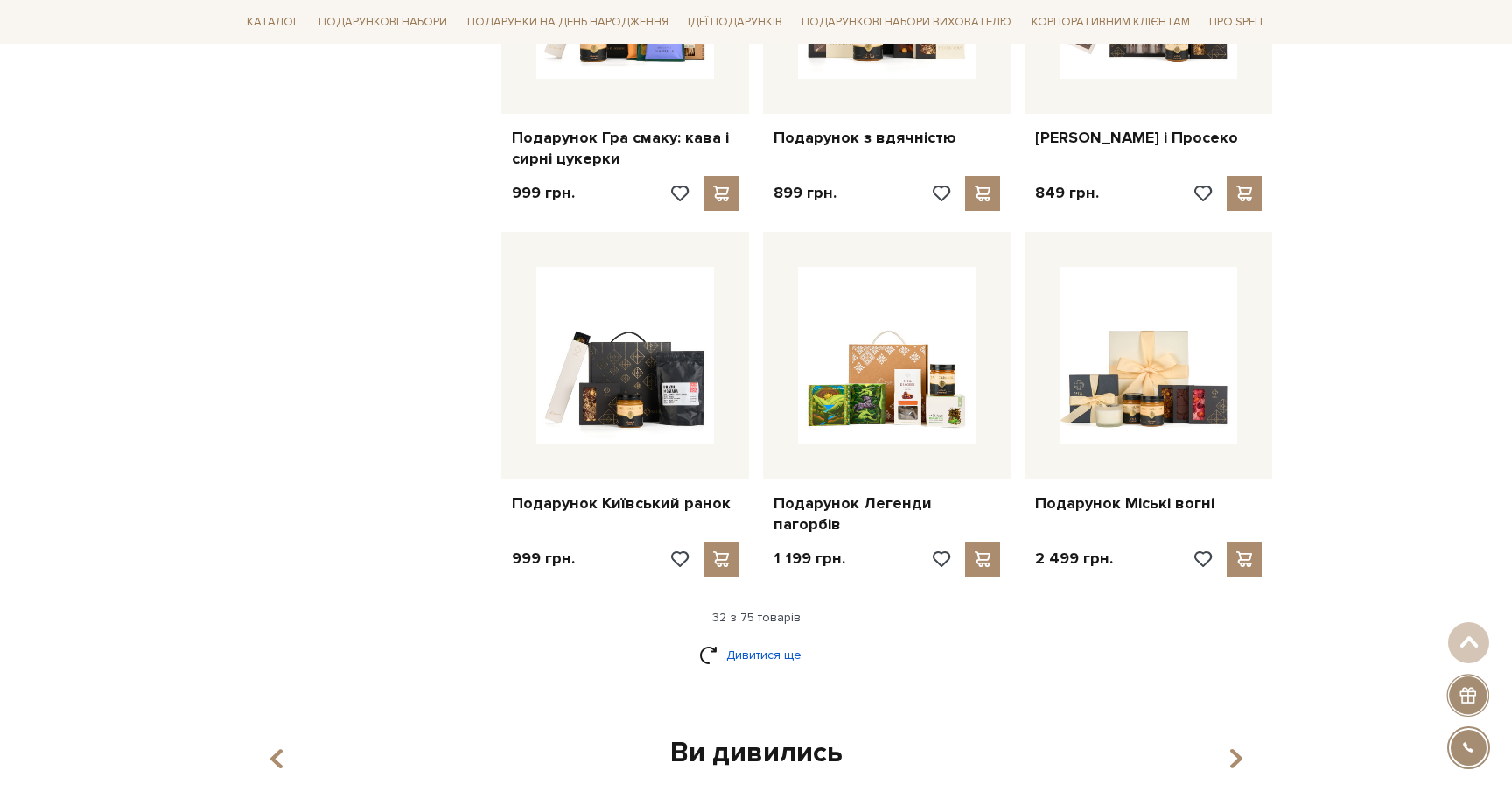
click at [769, 639] on link "Дивитися ще" at bounding box center [756, 655] width 114 height 31
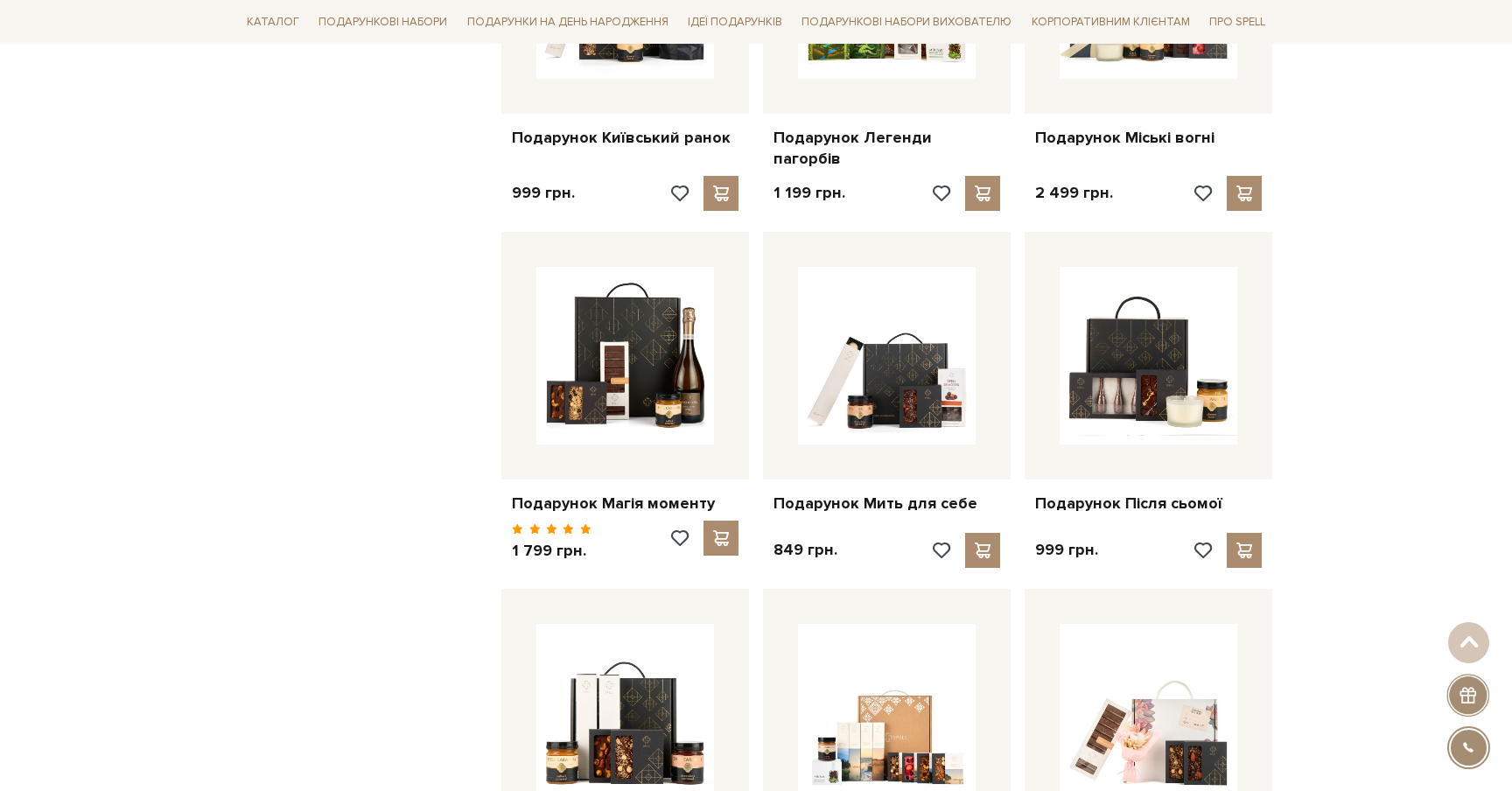
scroll to position [4174, 0]
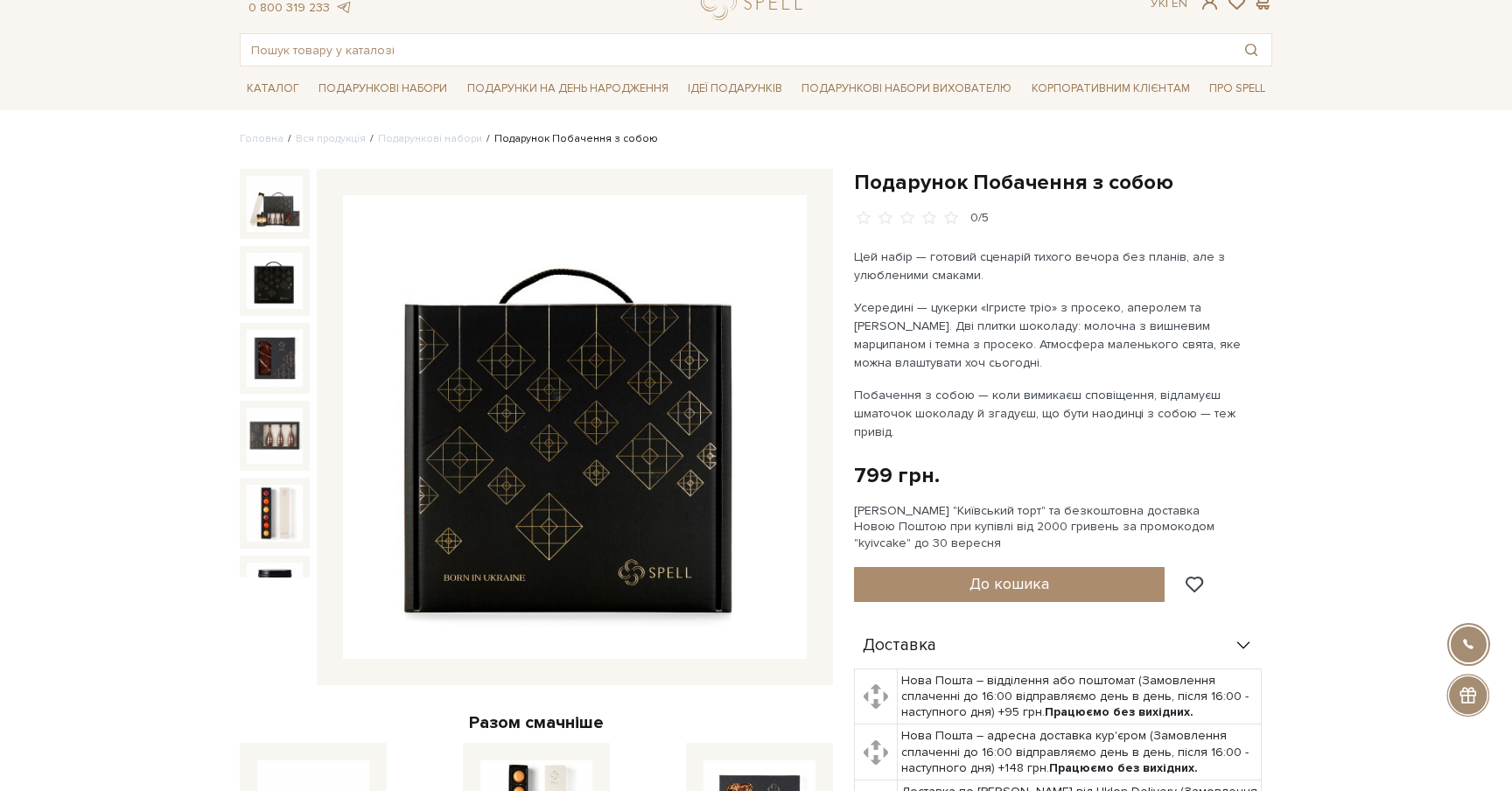
scroll to position [64, 0]
